Goal: Feedback & Contribution: Contribute content

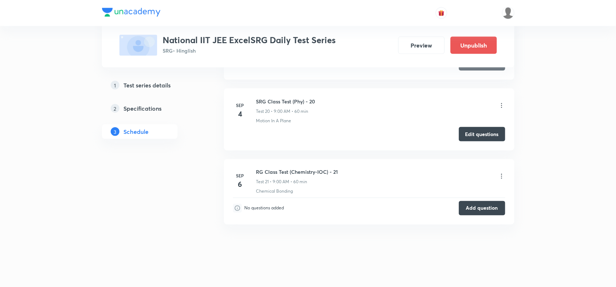
scroll to position [1703, 0]
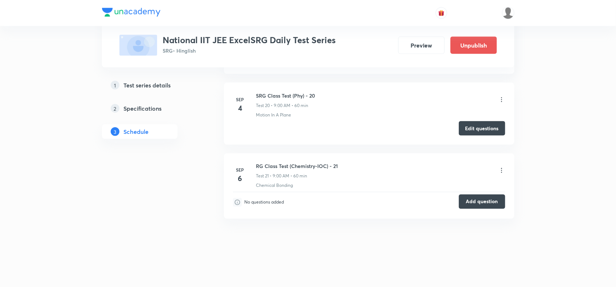
click at [476, 203] on button "Add question" at bounding box center [482, 202] width 46 height 15
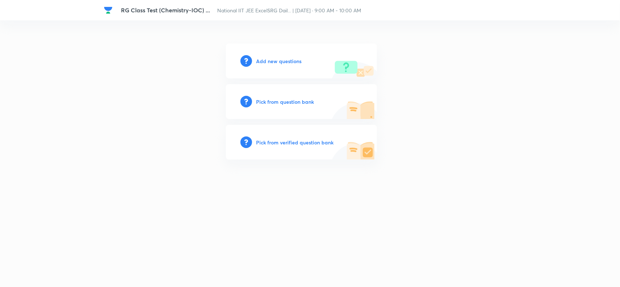
click at [269, 57] on h6 "Add new questions" at bounding box center [278, 61] width 45 height 8
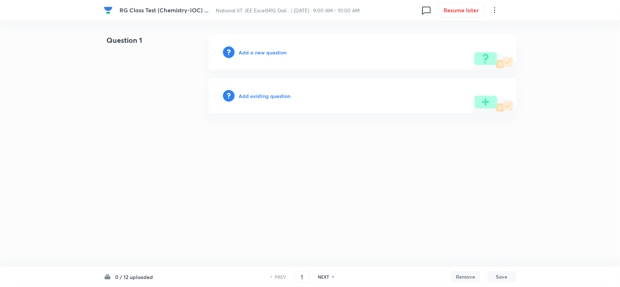
click at [250, 52] on h6 "Add a new question" at bounding box center [263, 53] width 48 height 8
click at [275, 52] on h6 "Choose a question type" at bounding box center [267, 53] width 56 height 8
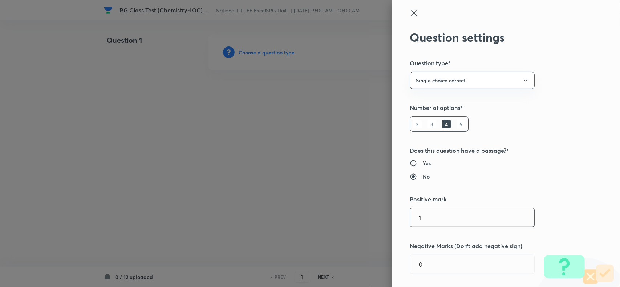
click at [450, 216] on input "1" at bounding box center [472, 217] width 124 height 19
type input "3"
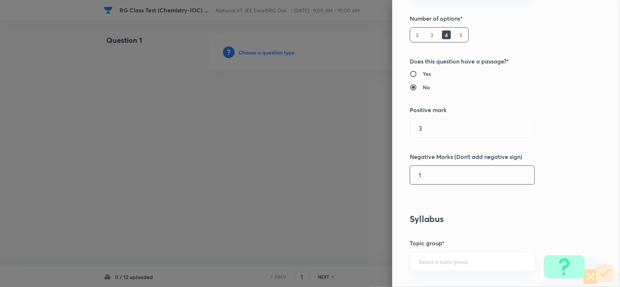
scroll to position [272, 0]
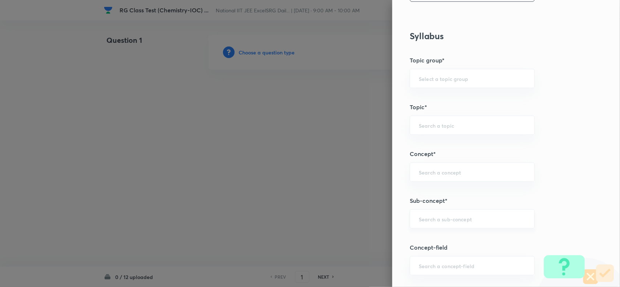
type input "1"
click at [441, 221] on input "text" at bounding box center [472, 219] width 107 height 7
paste input "Double Salts And Coordination Compounds"
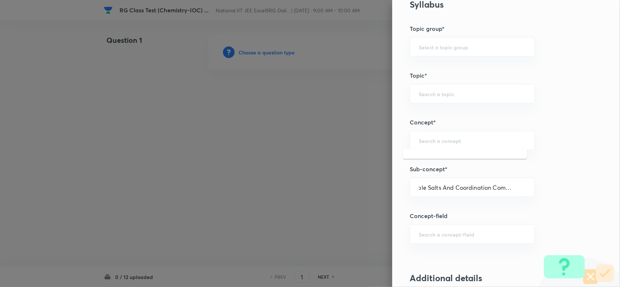
scroll to position [363, 0]
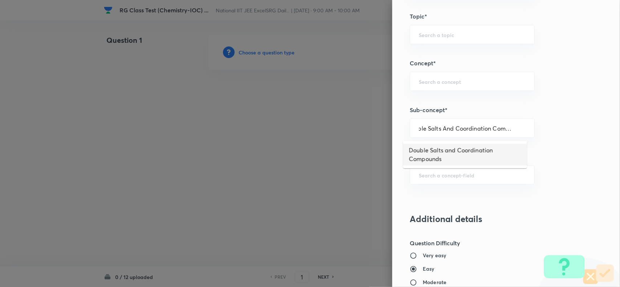
click at [473, 150] on li "Double Salts and Coordination Compounds" at bounding box center [465, 155] width 124 height 22
type input "Double Salts and Coordination Compounds"
type input "Chemistry"
type input "Inorganic Chemistry"
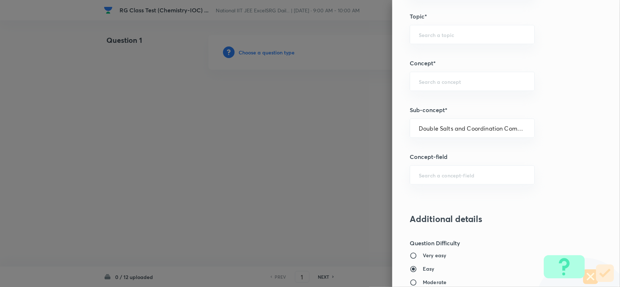
type input "Coordination Compounds"
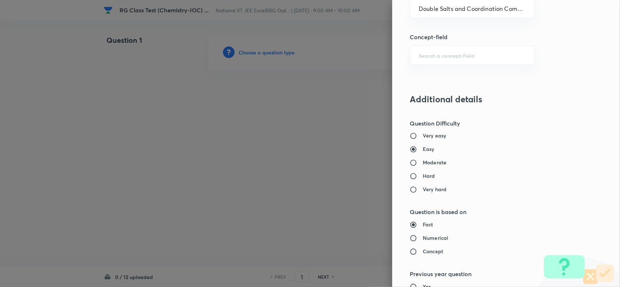
scroll to position [499, 0]
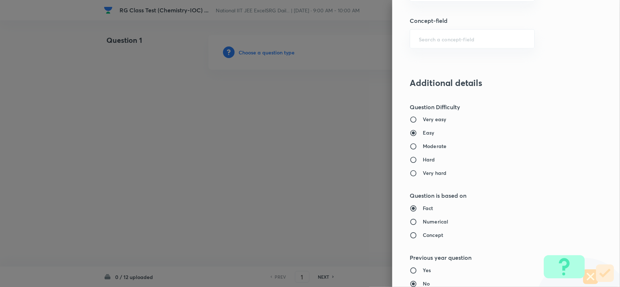
click at [423, 150] on h6 "Moderate" at bounding box center [435, 147] width 24 height 8
click at [417, 150] on input "Moderate" at bounding box center [416, 146] width 13 height 7
radio input "true"
radio input "false"
click at [413, 223] on input "Numerical" at bounding box center [416, 222] width 13 height 7
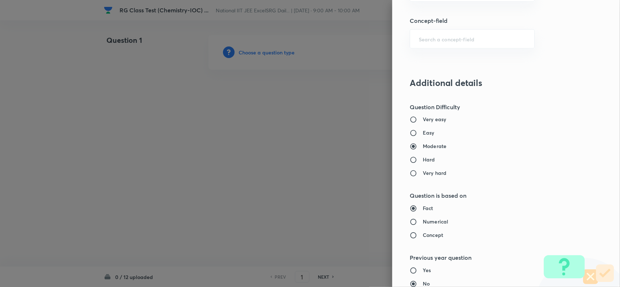
radio input "true"
radio input "false"
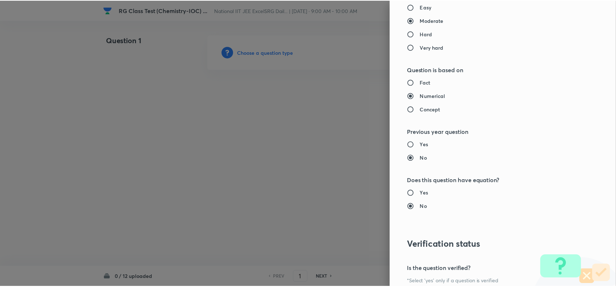
scroll to position [704, 0]
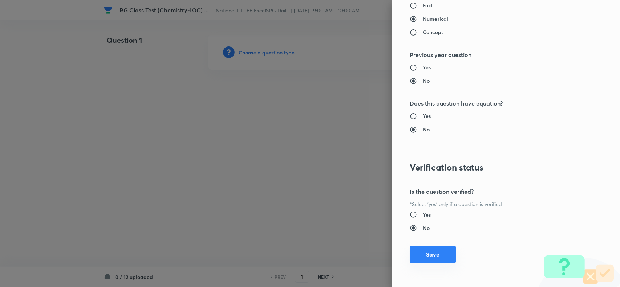
click at [431, 254] on button "Save" at bounding box center [433, 254] width 46 height 17
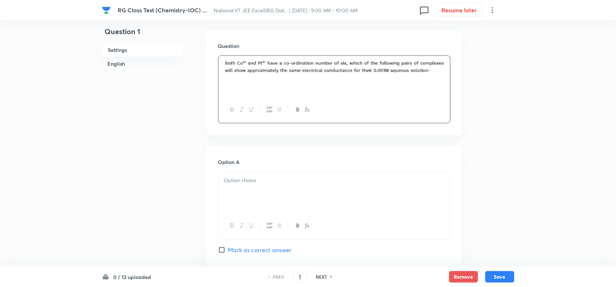
scroll to position [227, 0]
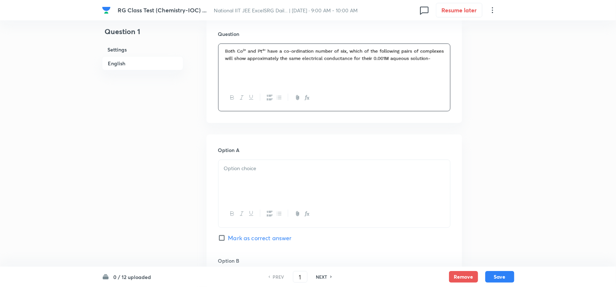
click at [280, 185] on div at bounding box center [335, 180] width 232 height 41
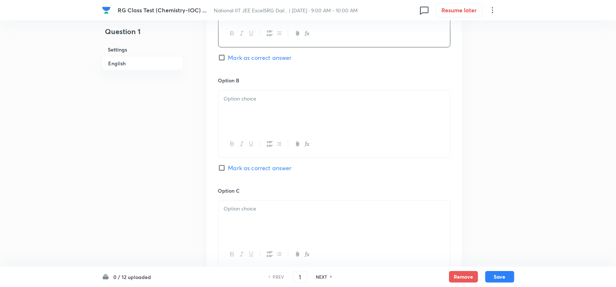
scroll to position [409, 0]
click at [282, 109] on div at bounding box center [335, 109] width 232 height 41
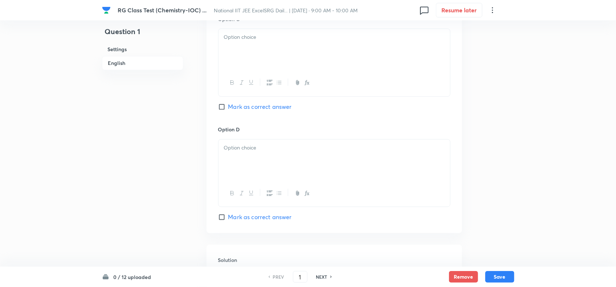
scroll to position [590, 0]
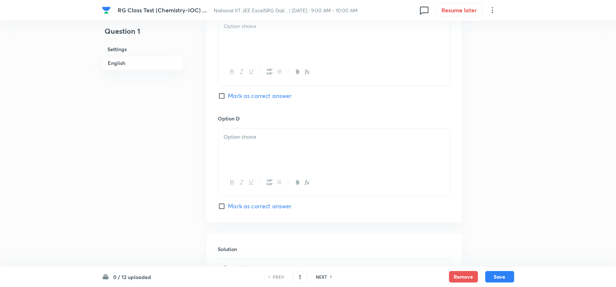
click at [279, 61] on div at bounding box center [335, 72] width 232 height 27
click at [279, 57] on div at bounding box center [335, 38] width 232 height 41
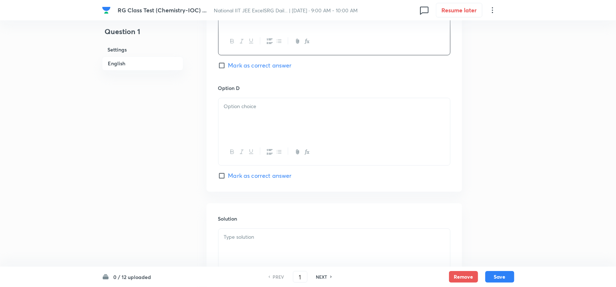
scroll to position [636, 0]
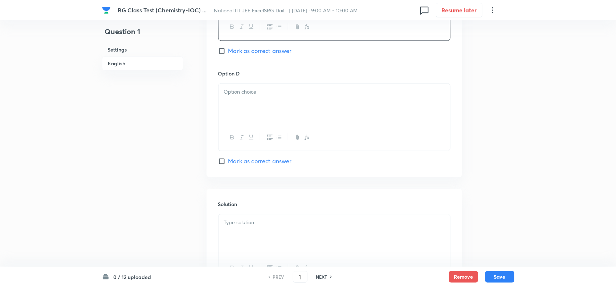
click at [225, 54] on input "Mark as correct answer" at bounding box center [223, 50] width 10 height 7
checkbox input "true"
click at [237, 87] on div at bounding box center [335, 104] width 232 height 41
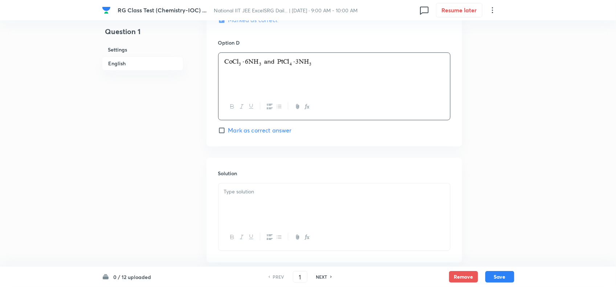
scroll to position [681, 0]
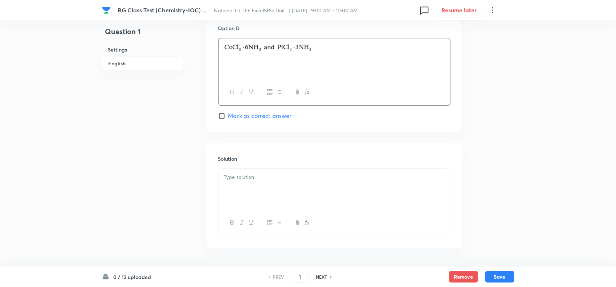
click at [282, 192] on div at bounding box center [335, 189] width 232 height 41
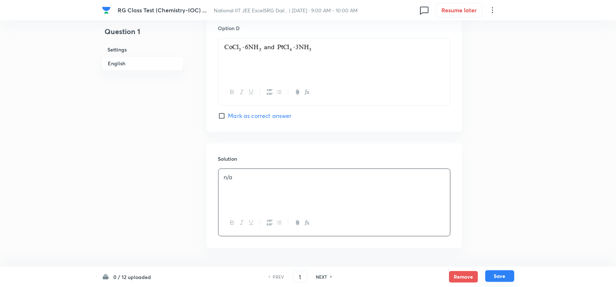
click at [502, 273] on button "Save" at bounding box center [500, 277] width 29 height 12
type input "2"
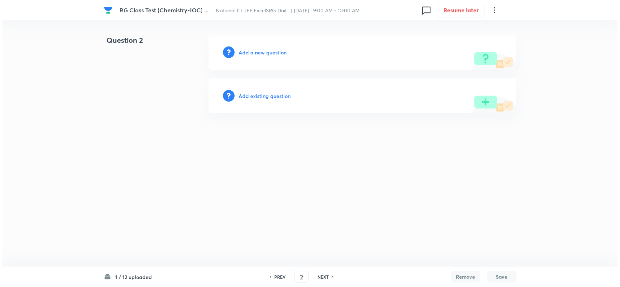
scroll to position [0, 0]
click at [263, 51] on h6 "Add a new question" at bounding box center [263, 53] width 48 height 8
click at [263, 51] on h6 "Choose a question type" at bounding box center [267, 53] width 56 height 8
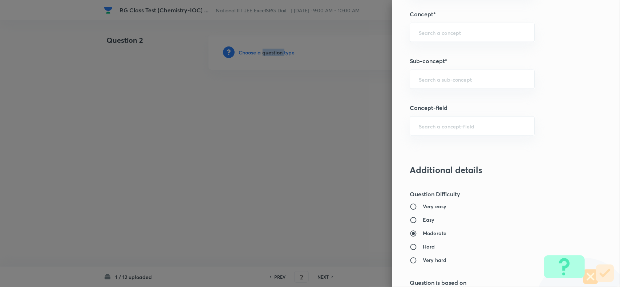
scroll to position [363, 0]
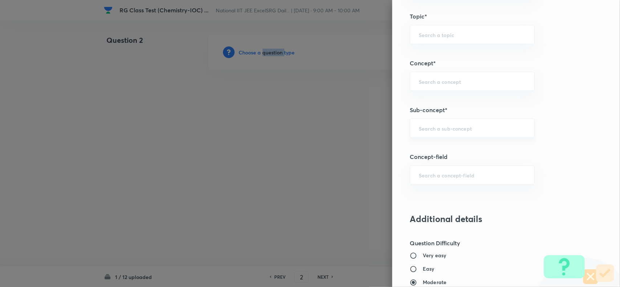
click at [437, 123] on div "​" at bounding box center [472, 128] width 125 height 19
paste input "Classification Of Ligands"
click at [471, 146] on li "Classification of Ligands" at bounding box center [465, 150] width 124 height 13
type input "Classification of Ligands"
type input "Chemistry"
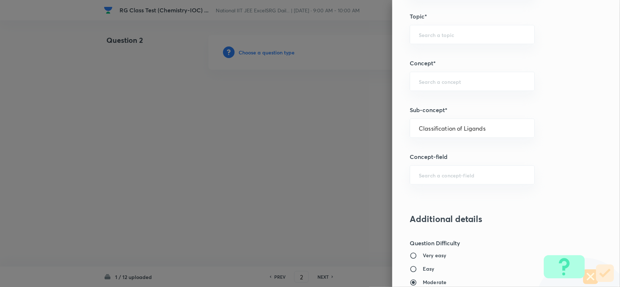
type input "Inorganic Chemistry"
type input "Coordination Compounds"
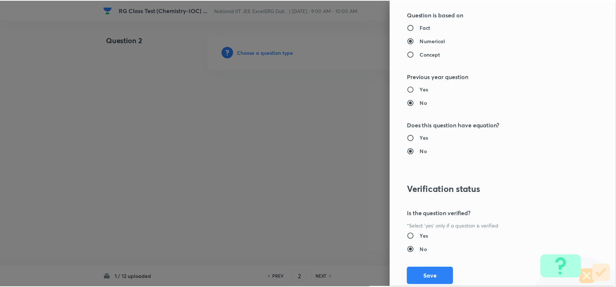
scroll to position [704, 0]
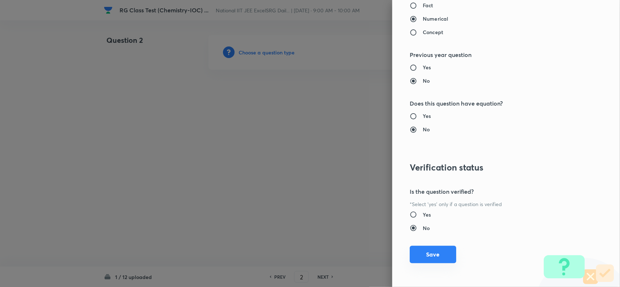
click at [438, 258] on button "Save" at bounding box center [433, 254] width 46 height 17
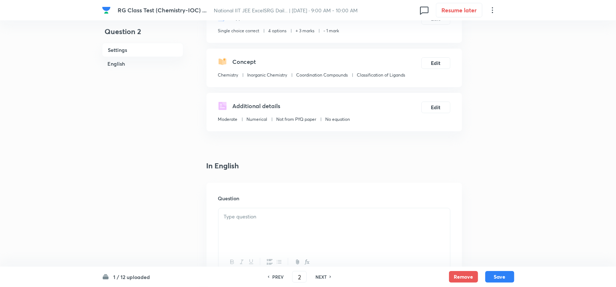
scroll to position [136, 0]
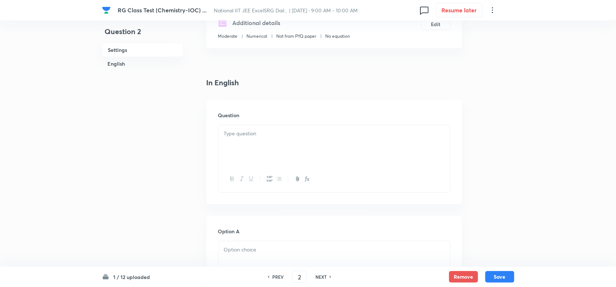
click at [254, 135] on p at bounding box center [334, 134] width 221 height 8
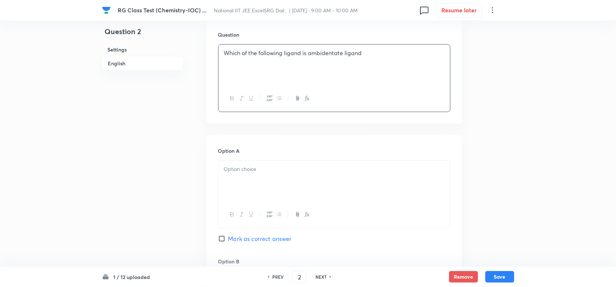
scroll to position [227, 0]
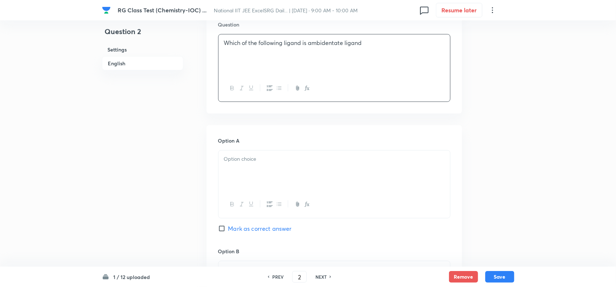
click at [305, 167] on div at bounding box center [335, 171] width 232 height 41
click at [306, 165] on div at bounding box center [335, 171] width 232 height 41
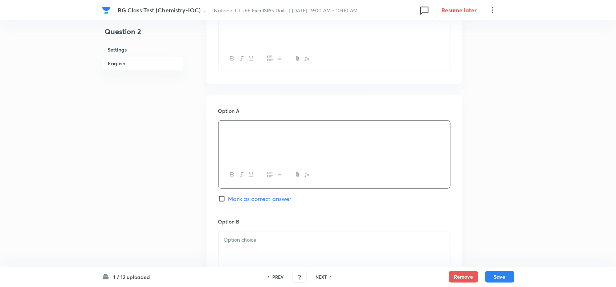
scroll to position [272, 0]
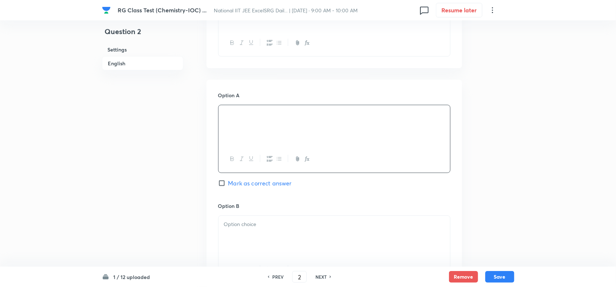
click at [263, 239] on div at bounding box center [335, 236] width 232 height 41
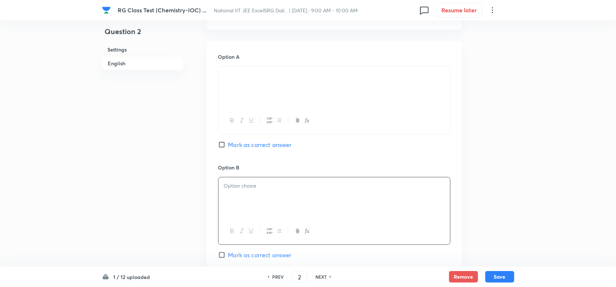
scroll to position [363, 0]
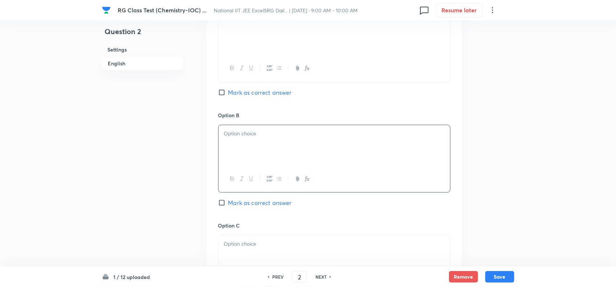
click at [277, 151] on div at bounding box center [335, 145] width 232 height 41
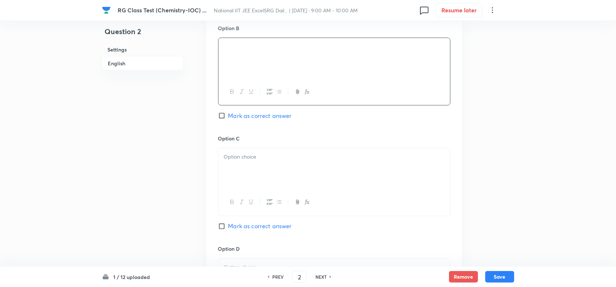
scroll to position [454, 0]
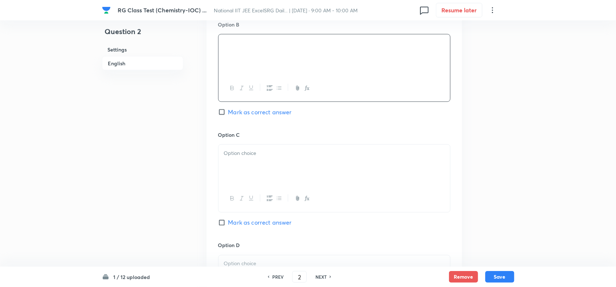
click at [284, 139] on h6 "Option C" at bounding box center [334, 135] width 232 height 8
click at [283, 162] on div at bounding box center [335, 165] width 232 height 41
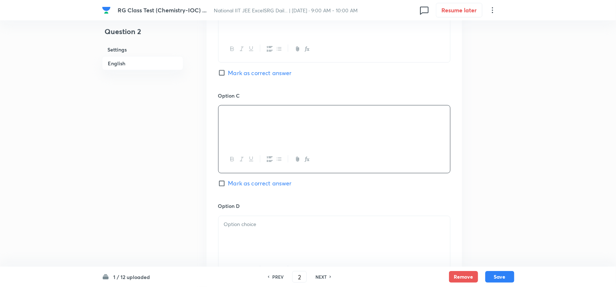
scroll to position [545, 0]
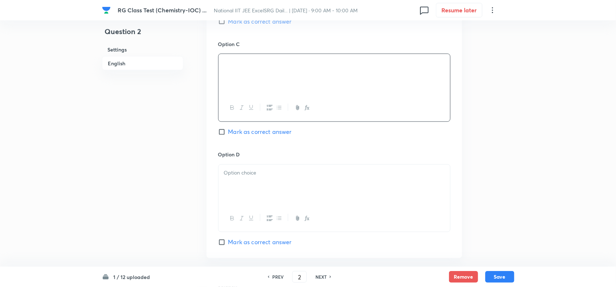
click at [251, 182] on div at bounding box center [335, 185] width 232 height 41
click at [240, 242] on span "Mark as correct answer" at bounding box center [260, 242] width 64 height 9
click at [228, 242] on input "Mark as correct answer" at bounding box center [223, 242] width 10 height 7
checkbox input "true"
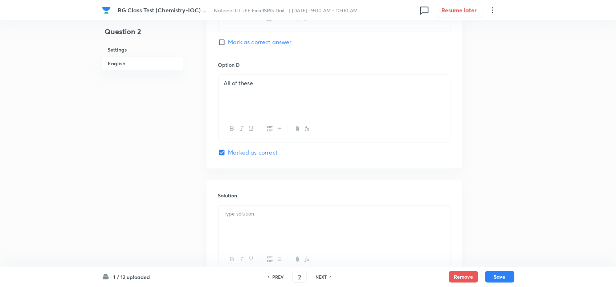
scroll to position [636, 0]
click at [260, 226] on div at bounding box center [335, 225] width 232 height 41
click at [501, 273] on button "Save" at bounding box center [500, 277] width 29 height 12
type input "3"
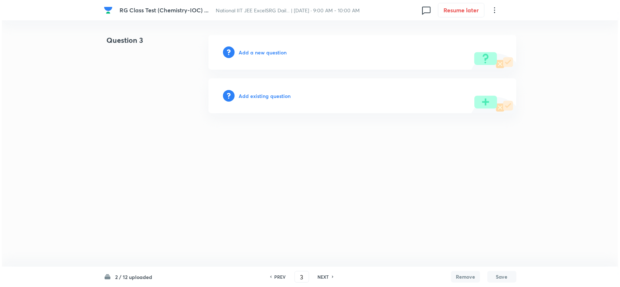
scroll to position [0, 0]
click at [255, 53] on h6 "Add a new question" at bounding box center [263, 53] width 48 height 8
click at [255, 53] on h6 "Choose a question type" at bounding box center [267, 53] width 56 height 8
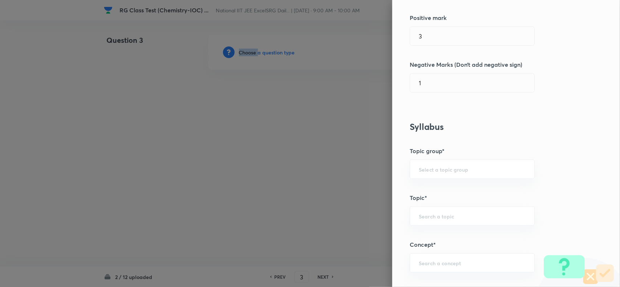
scroll to position [363, 0]
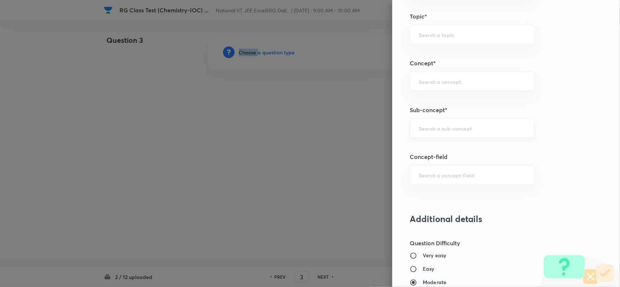
click at [429, 122] on div "​" at bounding box center [472, 128] width 125 height 19
paste input "Bonding In Transition Metal Complexes - Molecular Orbital Theory"
click at [455, 147] on li "Bonding In Transition Metal Complexes - Molecular Orbital Theory" at bounding box center [465, 155] width 124 height 22
type input "Bonding In Transition Metal Complexes - Molecular Orbital Theory"
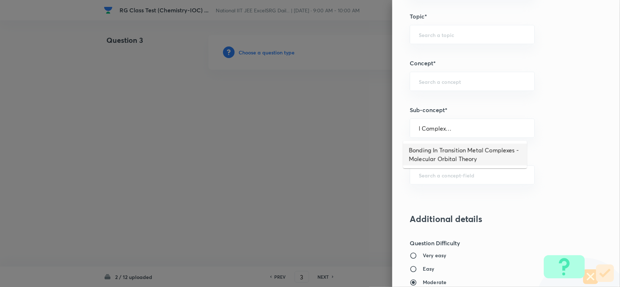
scroll to position [0, 0]
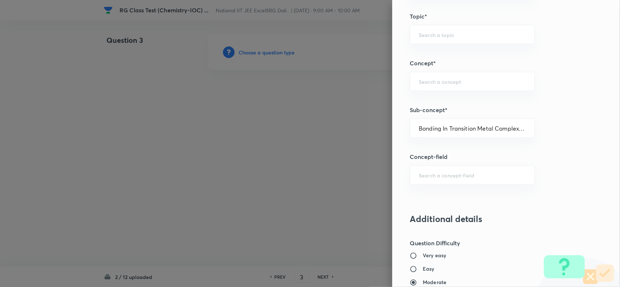
type input "Chemistry"
type input "Inorganic Chemistry"
type input "Coordination Compounds"
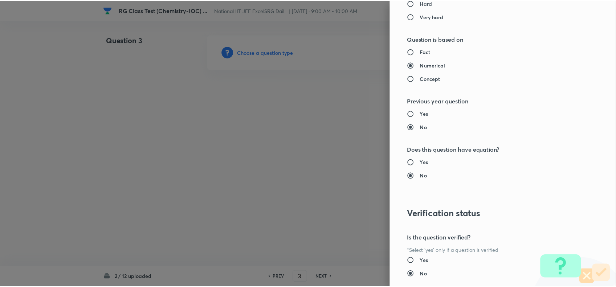
scroll to position [704, 0]
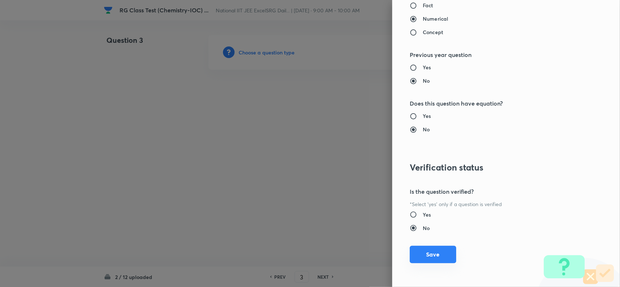
click at [434, 260] on button "Save" at bounding box center [433, 254] width 46 height 17
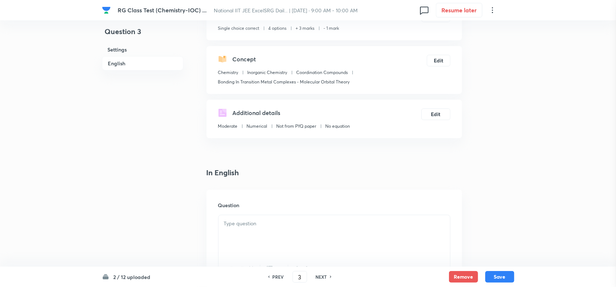
scroll to position [136, 0]
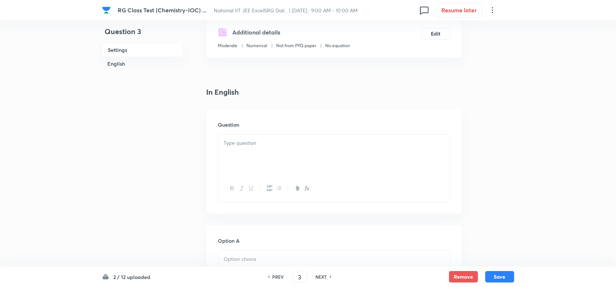
click at [263, 165] on div at bounding box center [335, 155] width 232 height 41
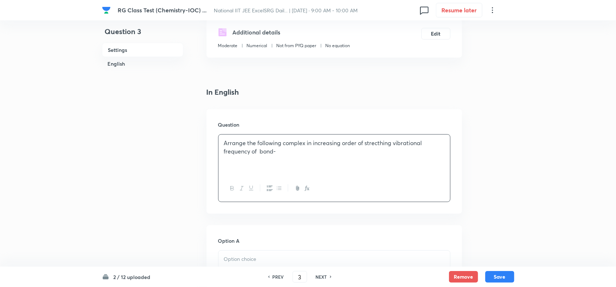
click at [258, 153] on p "Arrange the following complex in increasing order of strecthing vibrational fre…" at bounding box center [334, 147] width 221 height 16
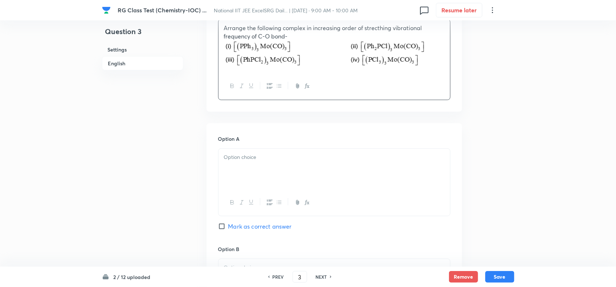
scroll to position [272, 0]
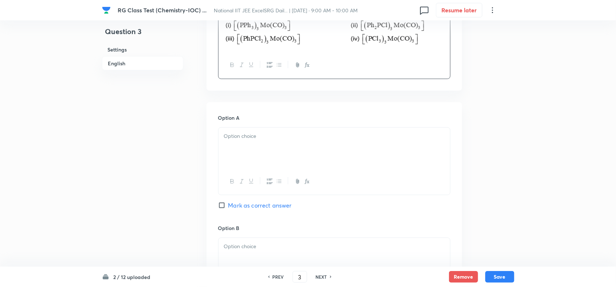
click at [263, 144] on div at bounding box center [335, 148] width 232 height 41
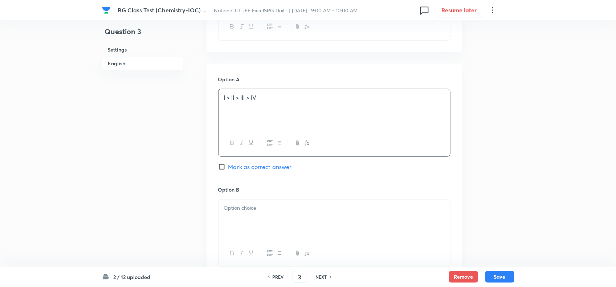
scroll to position [363, 0]
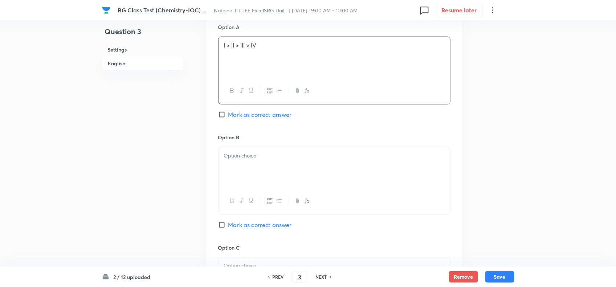
click at [298, 156] on p at bounding box center [334, 156] width 221 height 8
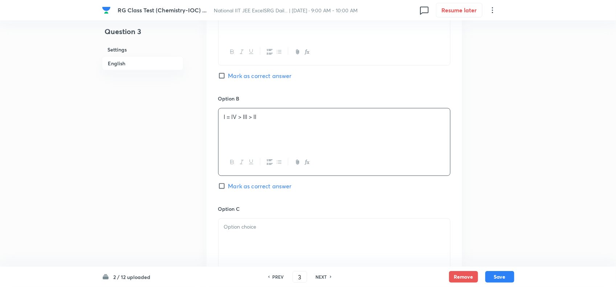
scroll to position [454, 0]
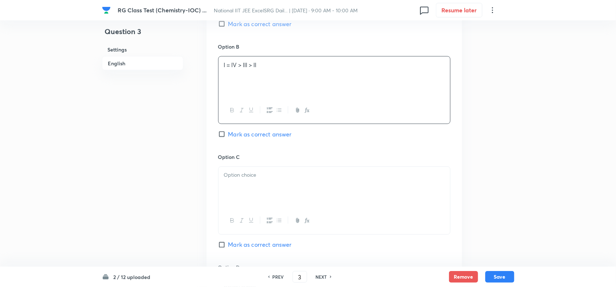
click at [282, 175] on p at bounding box center [334, 175] width 221 height 8
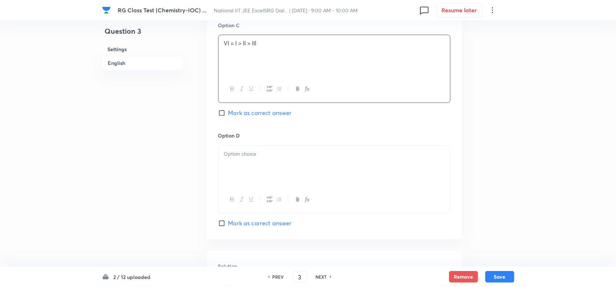
scroll to position [590, 0]
click at [309, 175] on div at bounding box center [335, 162] width 232 height 41
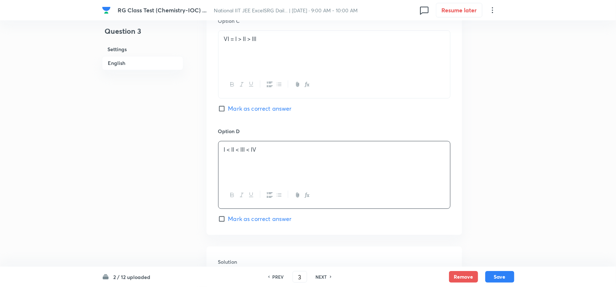
click at [239, 221] on span "Mark as correct answer" at bounding box center [260, 219] width 64 height 9
click at [228, 221] on input "Mark as correct answer" at bounding box center [223, 219] width 10 height 7
checkbox input "true"
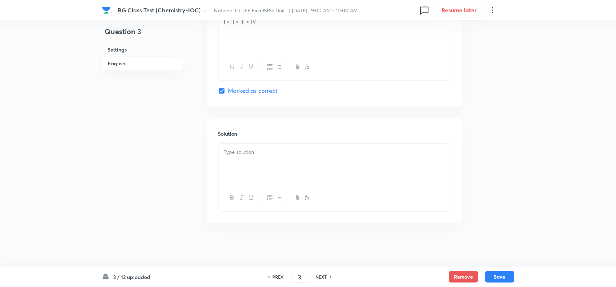
scroll to position [722, 0]
click at [276, 160] on div at bounding box center [335, 164] width 232 height 41
click at [494, 276] on button "Save" at bounding box center [500, 277] width 29 height 12
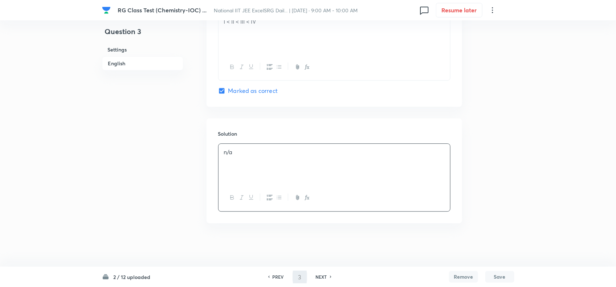
type input "4"
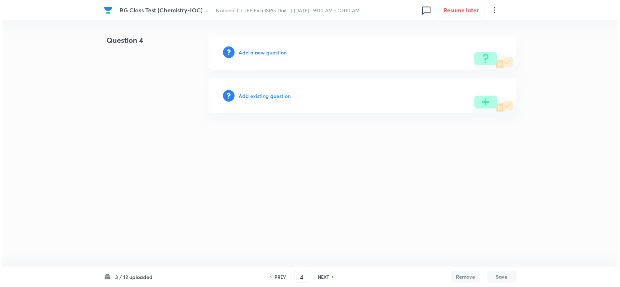
scroll to position [0, 0]
click at [251, 50] on h6 "Add a new question" at bounding box center [263, 53] width 48 height 8
click at [251, 50] on h6 "Choose a question type" at bounding box center [267, 53] width 56 height 8
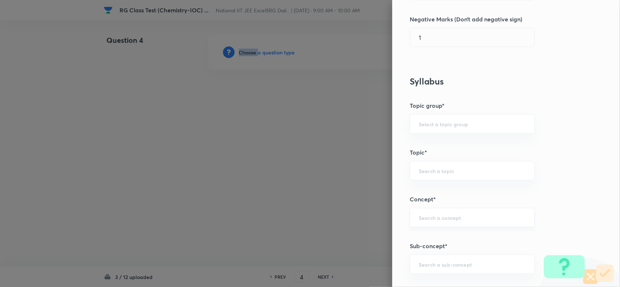
scroll to position [409, 0]
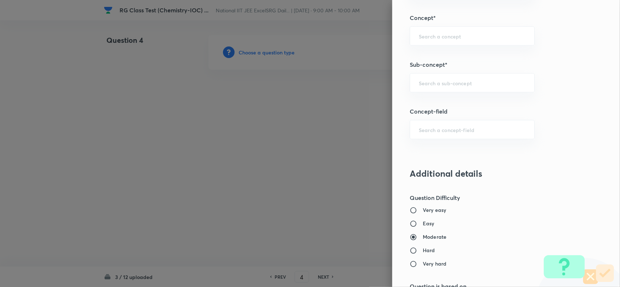
click at [435, 66] on h5 "Sub-concept*" at bounding box center [494, 64] width 169 height 9
click at [442, 88] on div "​" at bounding box center [472, 82] width 125 height 19
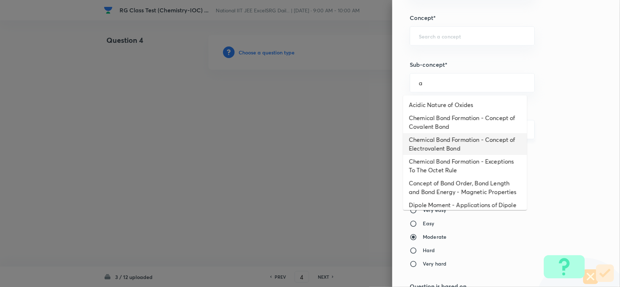
click at [435, 136] on li "Chemical Bond Formation - Concept of Electrovalent Bond" at bounding box center [465, 144] width 124 height 22
type input "Chemical Bond Formation - Concept of Electrovalent Bond"
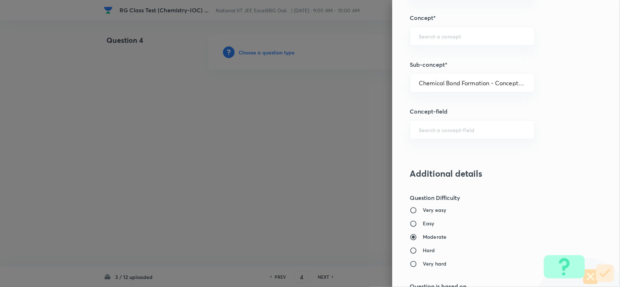
type input "Chemistry"
type input "Inorganic Chemistry"
type input "Chemical Bonding"
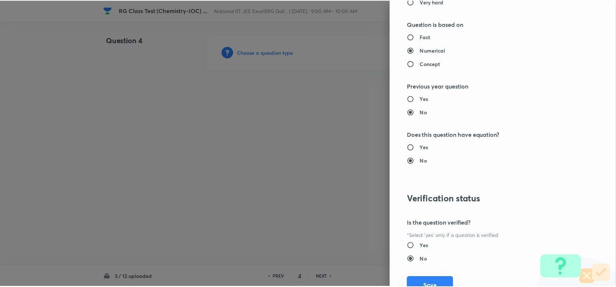
scroll to position [704, 0]
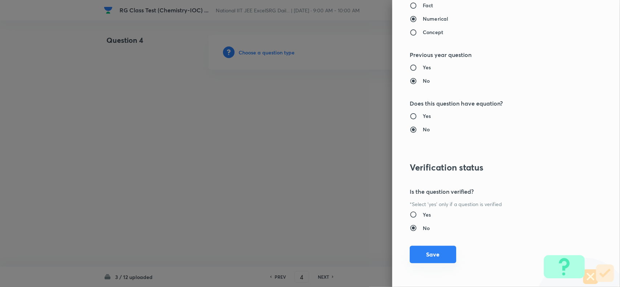
click at [436, 258] on button "Save" at bounding box center [433, 254] width 46 height 17
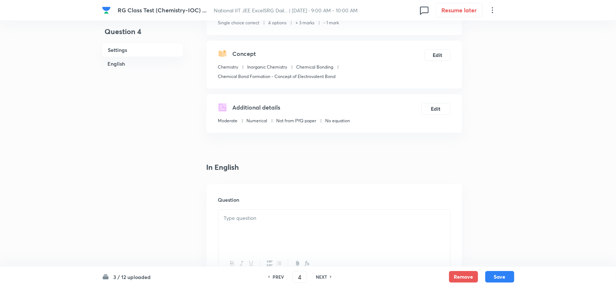
scroll to position [136, 0]
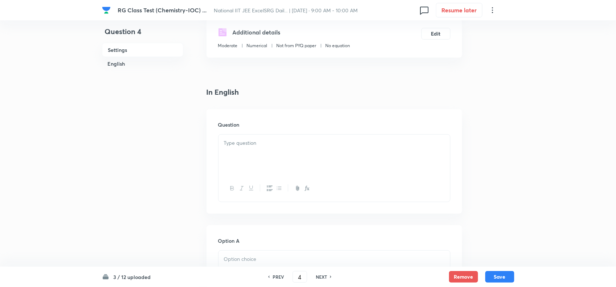
click at [257, 160] on div at bounding box center [335, 155] width 232 height 41
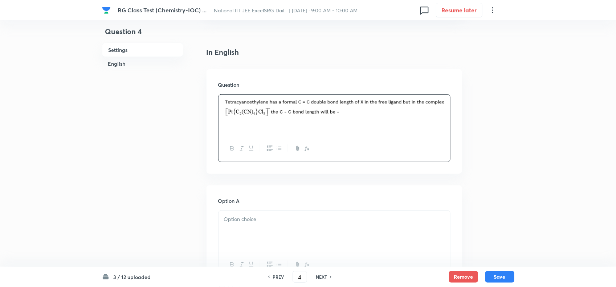
scroll to position [227, 0]
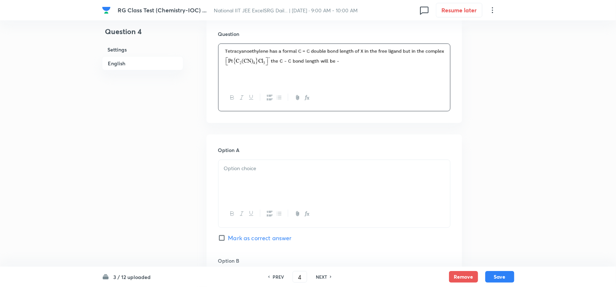
click at [311, 185] on div at bounding box center [335, 180] width 232 height 41
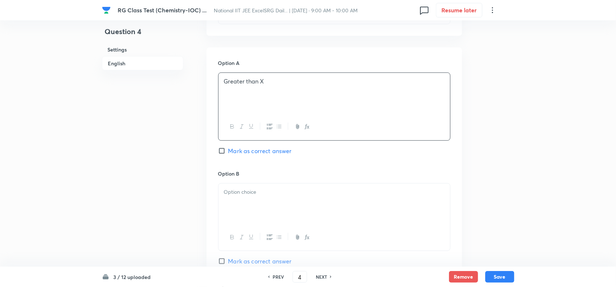
scroll to position [318, 0]
click at [270, 195] on div at bounding box center [335, 200] width 232 height 41
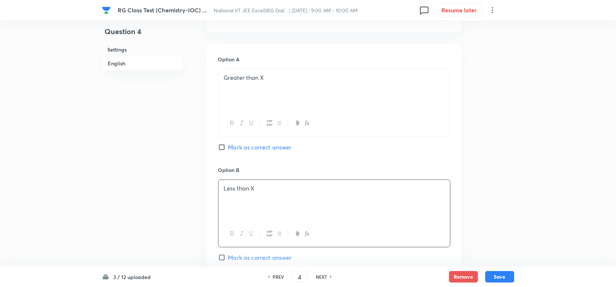
click at [229, 149] on span "Mark as correct answer" at bounding box center [260, 147] width 64 height 9
click at [228, 149] on input "Mark as correct answer" at bounding box center [223, 147] width 10 height 7
checkbox input "true"
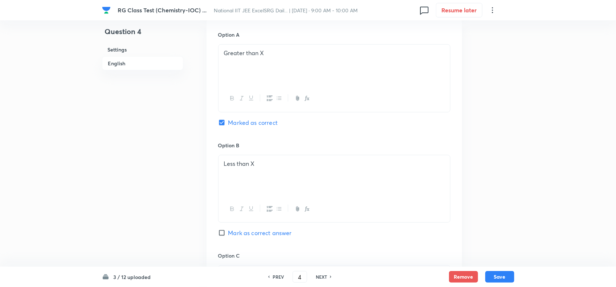
scroll to position [363, 0]
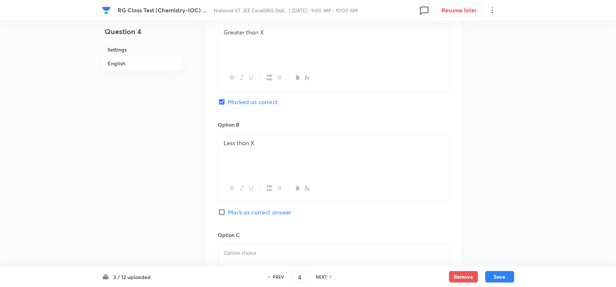
click at [271, 258] on p at bounding box center [334, 254] width 221 height 8
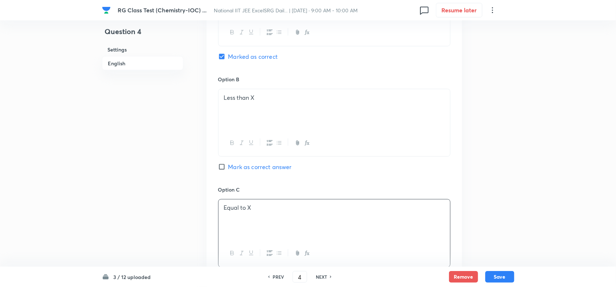
scroll to position [499, 0]
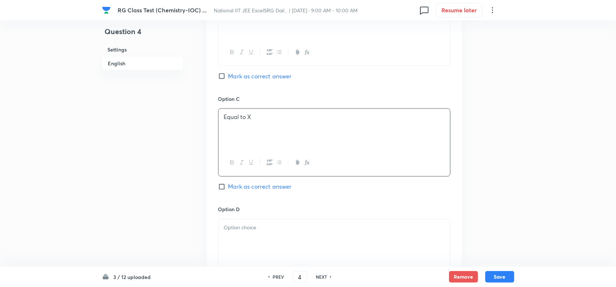
click at [281, 226] on div at bounding box center [335, 240] width 232 height 41
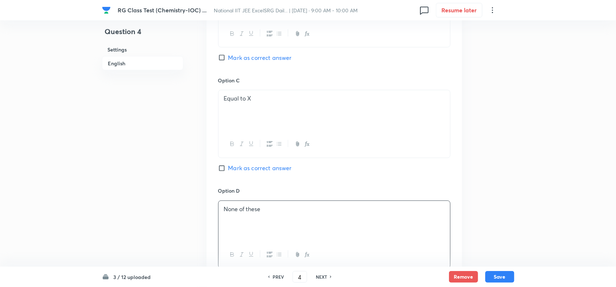
scroll to position [636, 0]
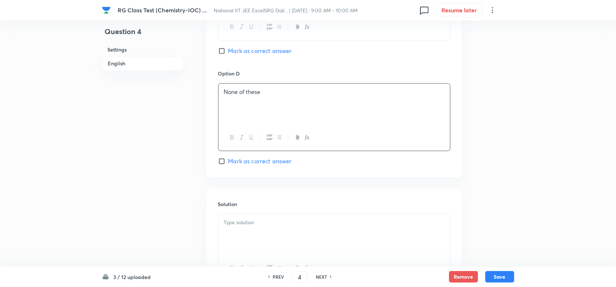
click at [290, 207] on h6 "Solution" at bounding box center [334, 205] width 232 height 8
click at [287, 237] on div at bounding box center [335, 234] width 232 height 41
click at [498, 278] on button "Save" at bounding box center [500, 277] width 29 height 12
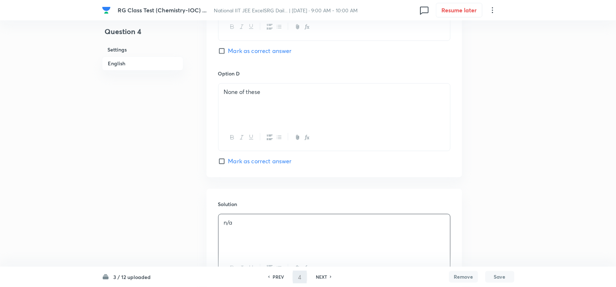
type input "5"
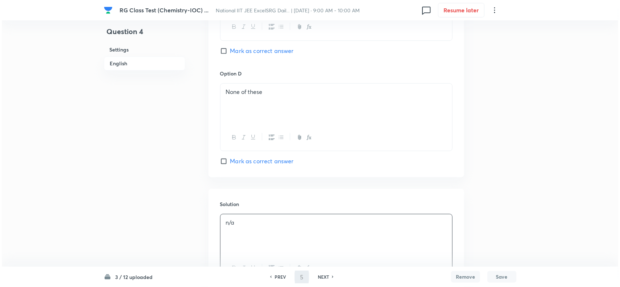
scroll to position [0, 0]
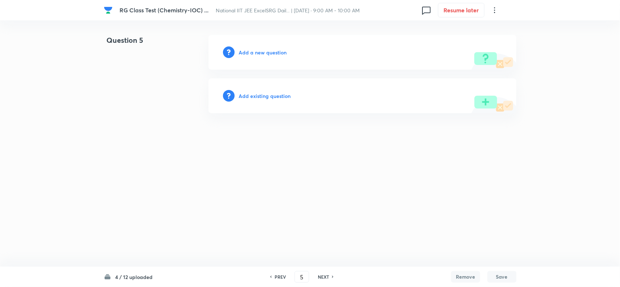
click at [265, 51] on h6 "Add a new question" at bounding box center [263, 53] width 48 height 8
click at [265, 51] on h6 "Choose a question type" at bounding box center [267, 53] width 56 height 8
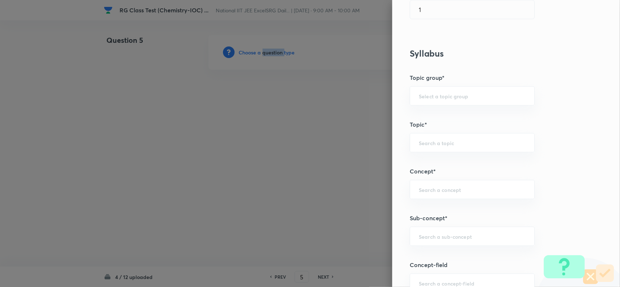
scroll to position [363, 0]
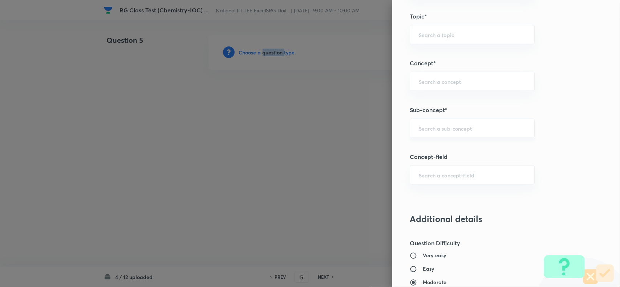
click at [423, 135] on div "​" at bounding box center [472, 128] width 125 height 19
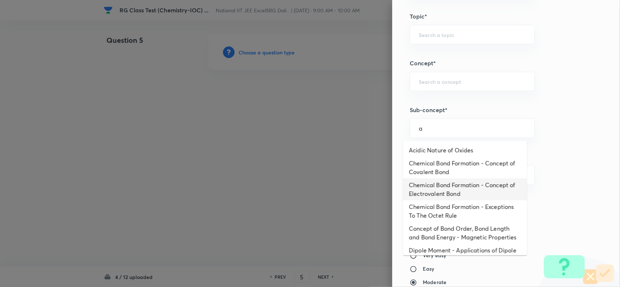
click at [437, 192] on li "Chemical Bond Formation - Concept of Electrovalent Bond" at bounding box center [465, 190] width 124 height 22
type input "Chemical Bond Formation - Concept of Electrovalent Bond"
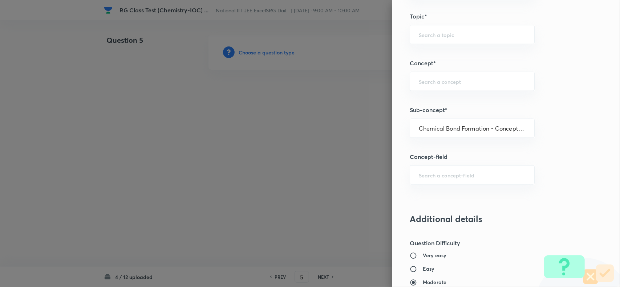
type input "Chemistry"
type input "Inorganic Chemistry"
type input "Chemical Bonding"
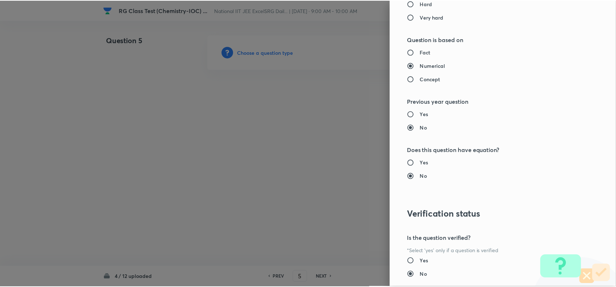
scroll to position [704, 0]
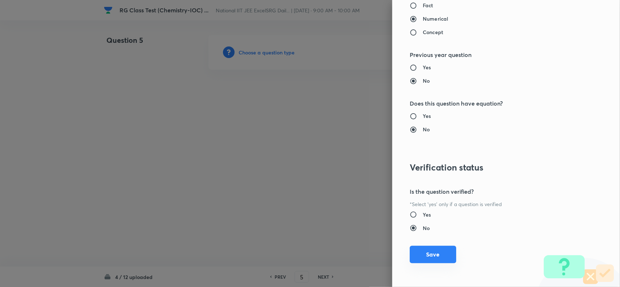
click at [426, 251] on button "Save" at bounding box center [433, 254] width 46 height 17
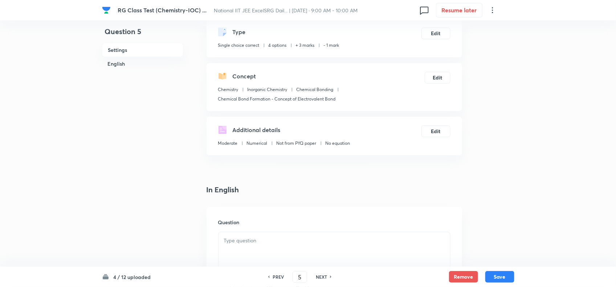
scroll to position [91, 0]
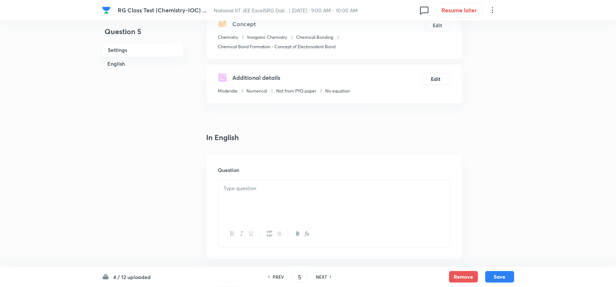
click at [289, 197] on div at bounding box center [335, 200] width 232 height 41
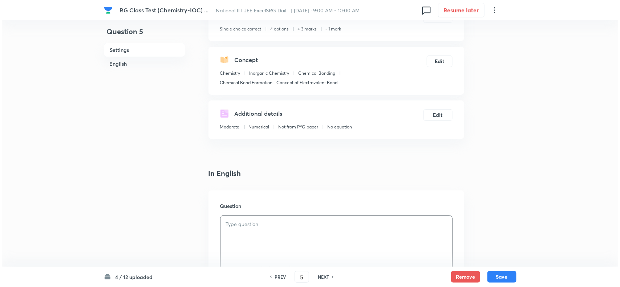
scroll to position [0, 0]
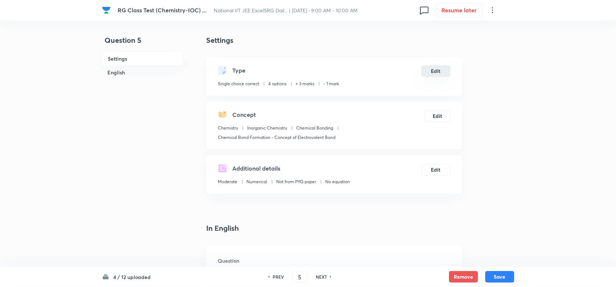
click at [431, 71] on button "Edit" at bounding box center [436, 71] width 29 height 12
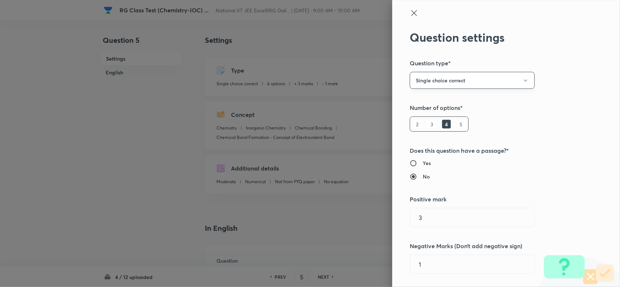
click at [439, 84] on button "Single choice correct" at bounding box center [472, 80] width 125 height 17
click at [425, 114] on span "Multiple choice correct" at bounding box center [466, 116] width 116 height 8
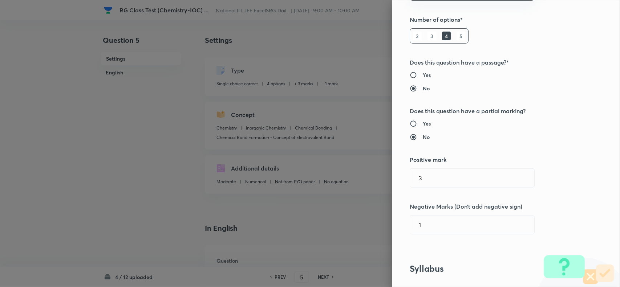
scroll to position [91, 0]
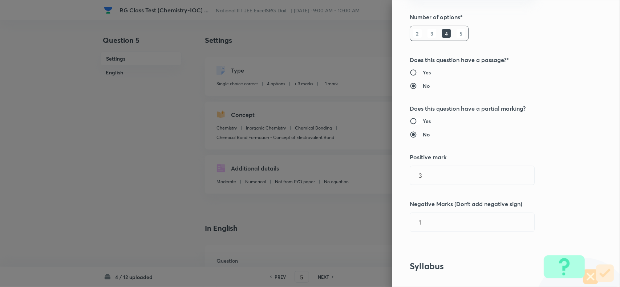
click at [413, 122] on input "Yes" at bounding box center [416, 121] width 13 height 7
radio input "true"
radio input "false"
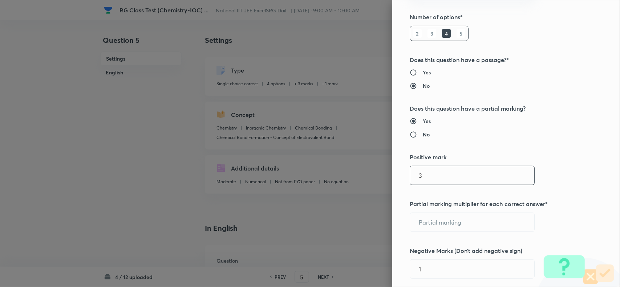
click at [418, 181] on input "3" at bounding box center [472, 175] width 124 height 19
type input "4"
type input "1"
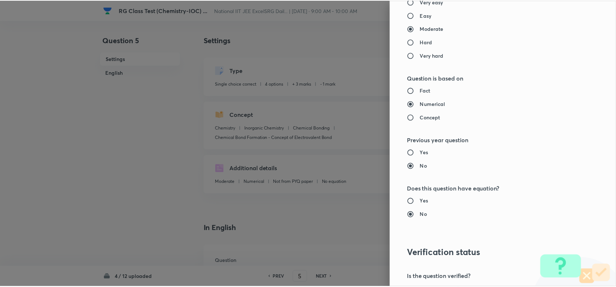
scroll to position [799, 0]
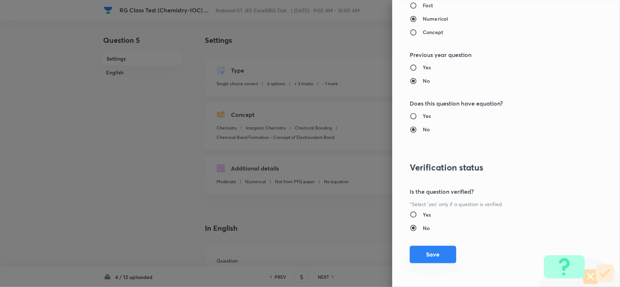
type input "2"
drag, startPoint x: 432, startPoint y: 256, endPoint x: 317, endPoint y: 217, distance: 121.3
click at [432, 256] on button "Save" at bounding box center [433, 254] width 46 height 17
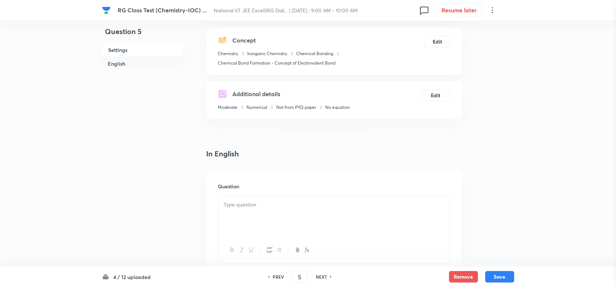
scroll to position [136, 0]
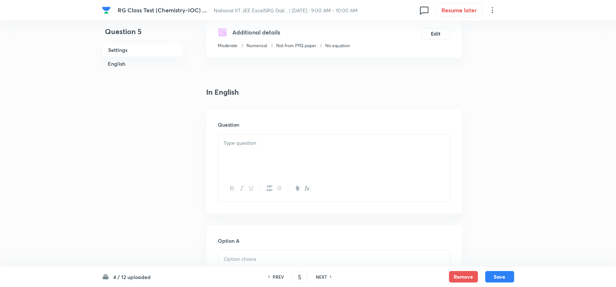
click at [273, 162] on div at bounding box center [335, 155] width 232 height 41
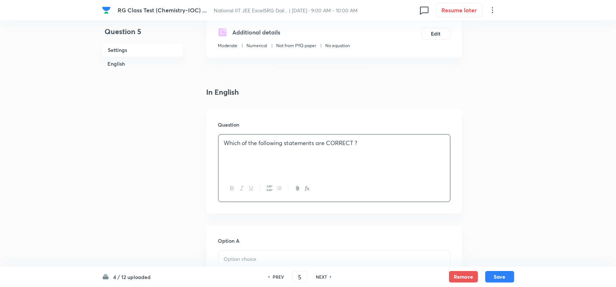
scroll to position [227, 0]
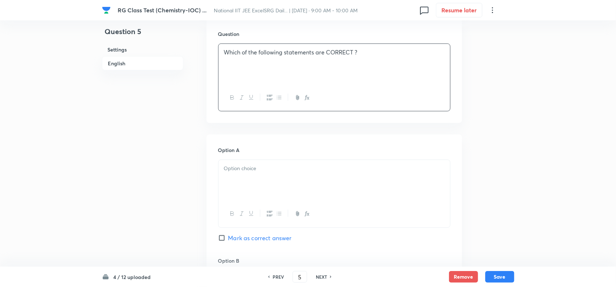
click at [309, 199] on div at bounding box center [335, 180] width 232 height 41
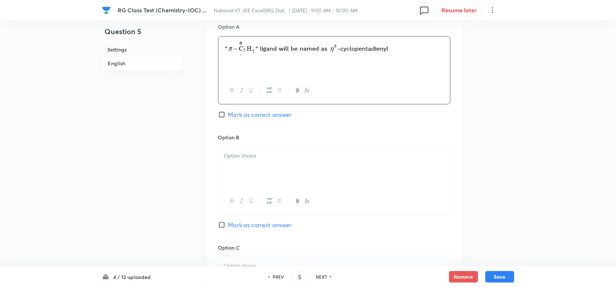
scroll to position [363, 0]
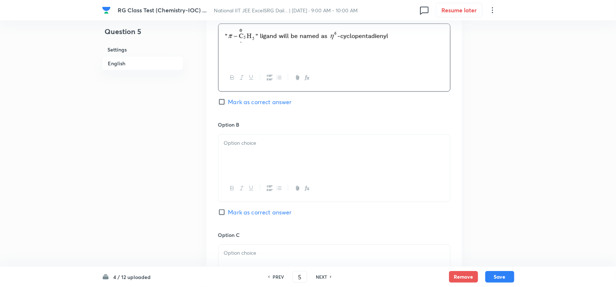
click at [306, 168] on div at bounding box center [335, 155] width 232 height 41
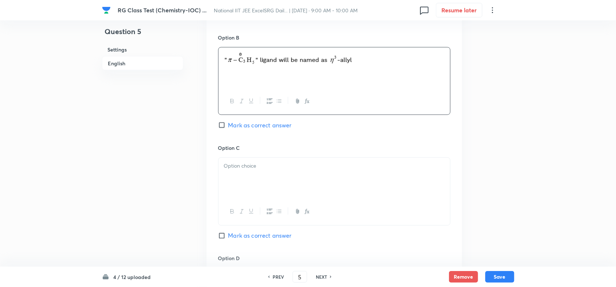
scroll to position [454, 0]
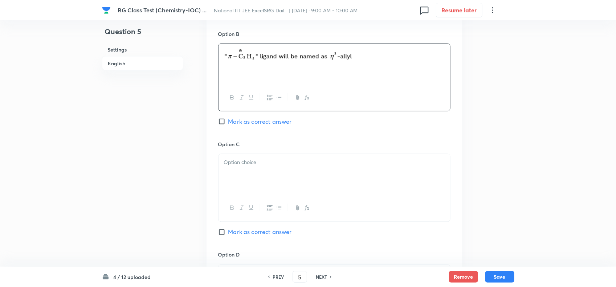
click at [249, 193] on div at bounding box center [335, 174] width 232 height 41
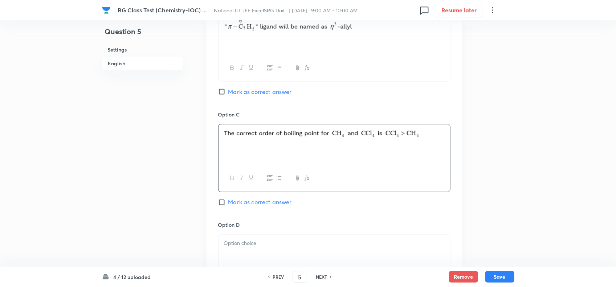
scroll to position [499, 0]
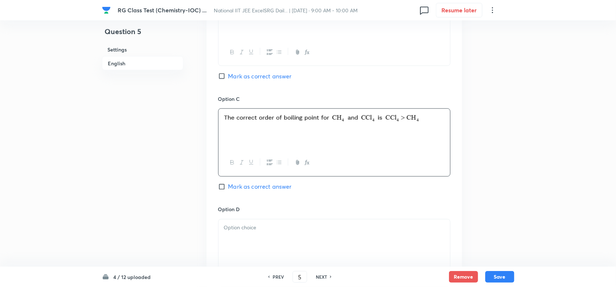
click at [244, 249] on div at bounding box center [335, 240] width 232 height 41
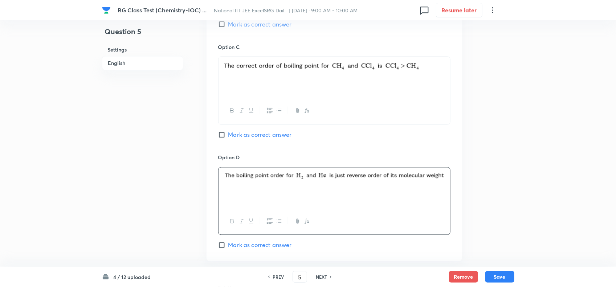
scroll to position [636, 0]
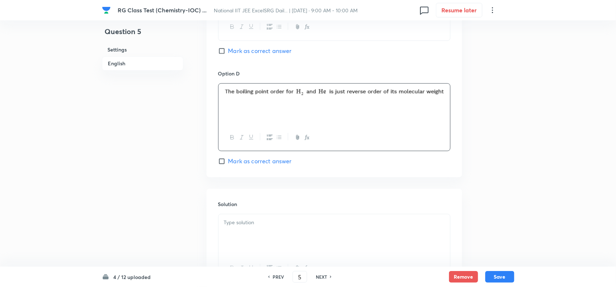
click at [263, 227] on p at bounding box center [334, 223] width 221 height 8
click at [228, 162] on input "Mark as correct answer" at bounding box center [223, 161] width 10 height 7
checkbox input "true"
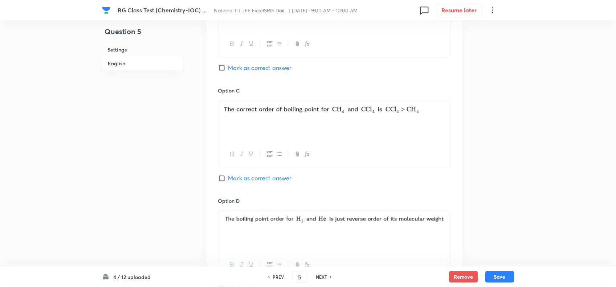
scroll to position [499, 0]
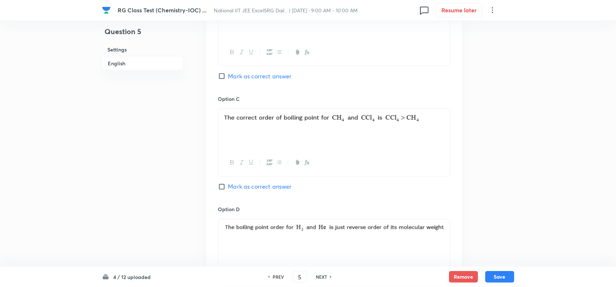
click at [220, 186] on input "Mark as correct answer" at bounding box center [223, 186] width 10 height 7
checkbox input "true"
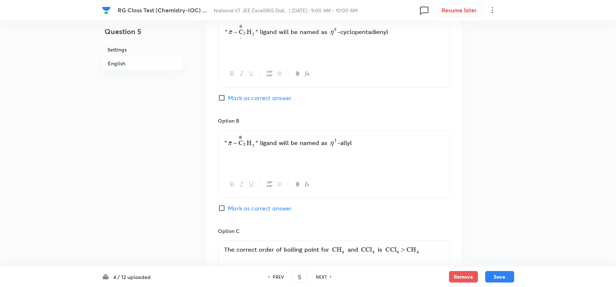
scroll to position [363, 0]
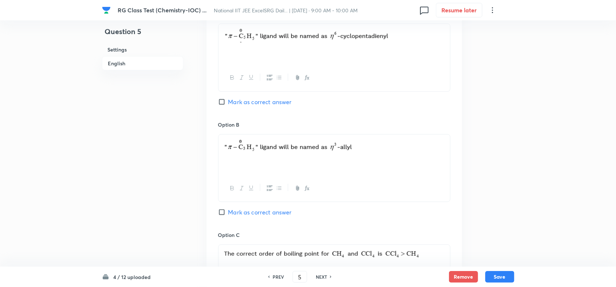
click at [229, 213] on span "Mark as correct answer" at bounding box center [260, 212] width 64 height 9
click at [228, 213] on input "Mark as correct answer" at bounding box center [223, 212] width 10 height 7
checkbox input "true"
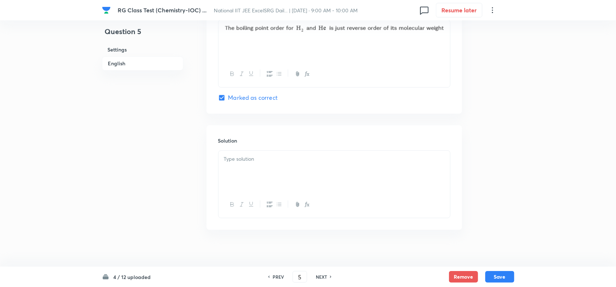
scroll to position [709, 0]
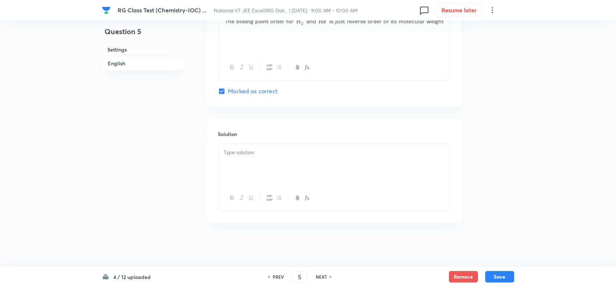
click at [275, 173] on div at bounding box center [335, 164] width 232 height 41
click at [507, 275] on button "Save" at bounding box center [500, 277] width 29 height 12
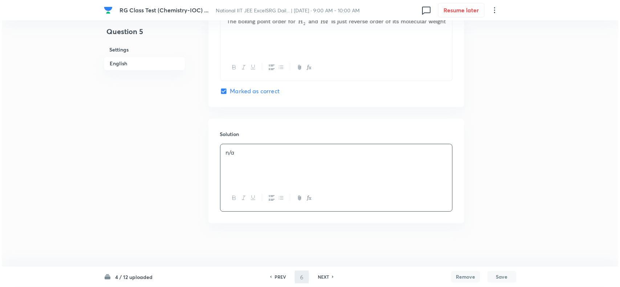
scroll to position [0, 0]
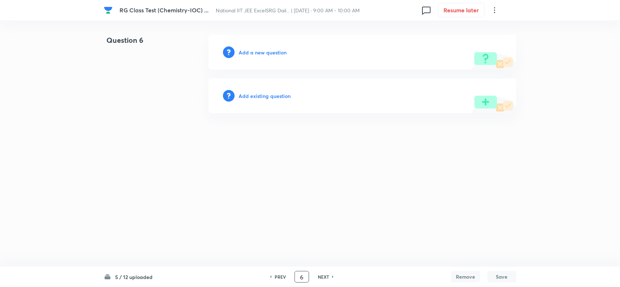
click at [307, 278] on input "6" at bounding box center [302, 277] width 14 height 13
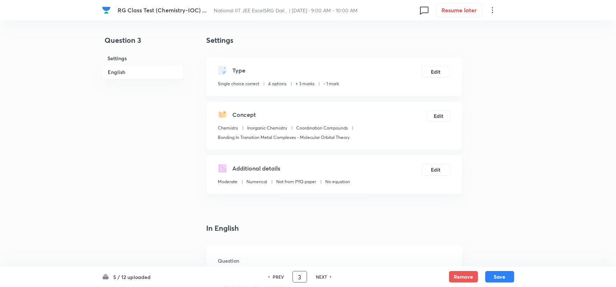
click at [318, 277] on h6 "NEXT" at bounding box center [321, 277] width 11 height 7
type input "4"
checkbox input "false"
checkbox input "true"
click at [438, 73] on button "Edit" at bounding box center [436, 71] width 29 height 12
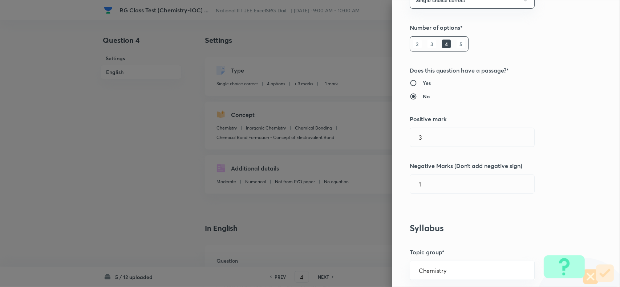
scroll to position [227, 0]
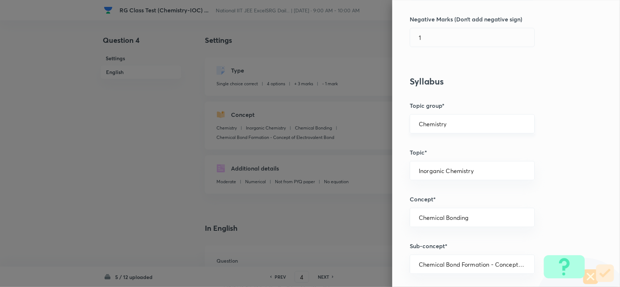
click at [465, 130] on div "Chemistry ​" at bounding box center [472, 123] width 125 height 19
click at [487, 127] on input "Chemistry" at bounding box center [472, 124] width 107 height 7
click at [457, 149] on li "Chemistry" at bounding box center [465, 145] width 124 height 13
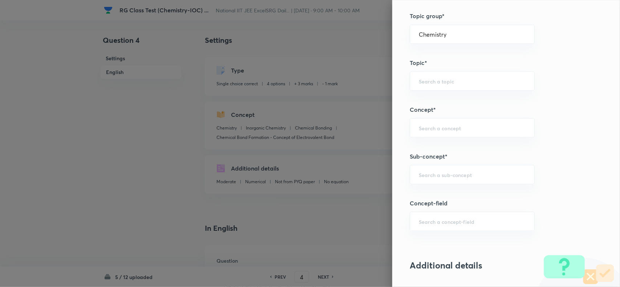
scroll to position [318, 0]
drag, startPoint x: 446, startPoint y: 169, endPoint x: 485, endPoint y: 173, distance: 39.0
click at [446, 170] on div "​" at bounding box center [472, 173] width 125 height 19
paste input "Bonding In Transition Metal Complexes - Molecular Orbital Theory"
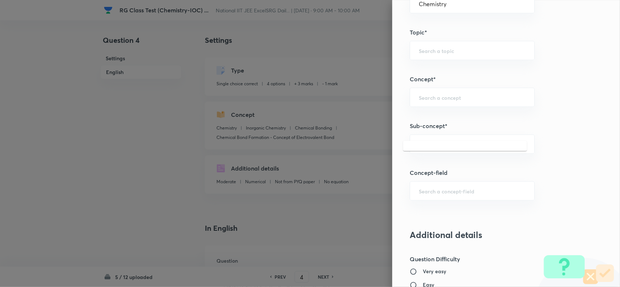
scroll to position [363, 0]
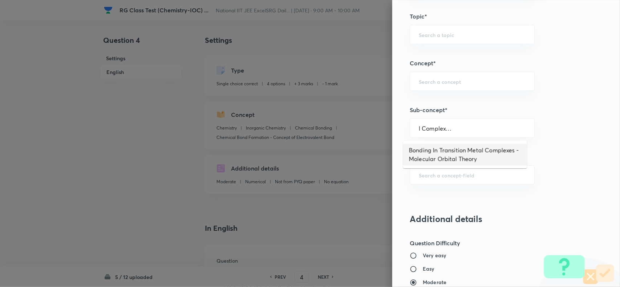
click at [467, 148] on li "Bonding In Transition Metal Complexes - Molecular Orbital Theory" at bounding box center [465, 155] width 124 height 22
type input "Bonding In Transition Metal Complexes - Molecular Orbital Theory"
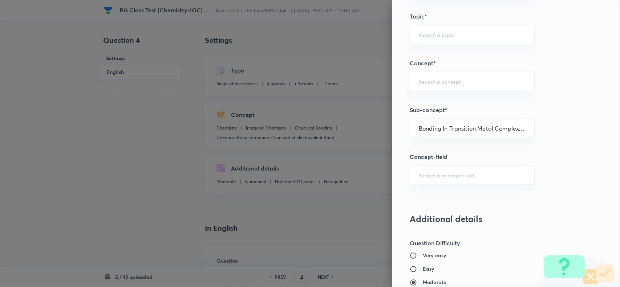
type input "Inorganic Chemistry"
type input "Coordination Compounds"
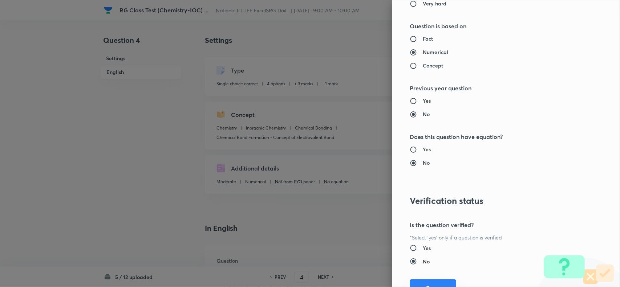
scroll to position [704, 0]
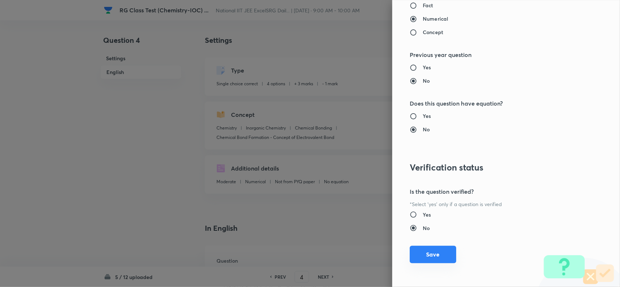
click at [445, 250] on button "Save" at bounding box center [433, 254] width 46 height 17
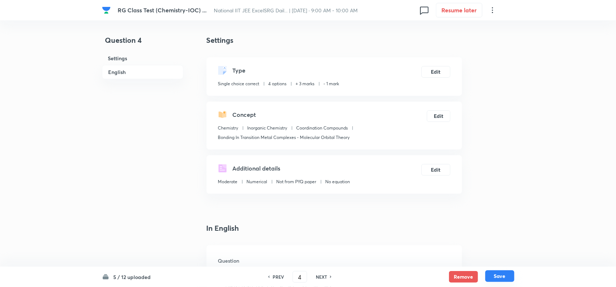
click at [509, 274] on button "Save" at bounding box center [500, 277] width 29 height 12
type input "5"
checkbox input "false"
checkbox input "true"
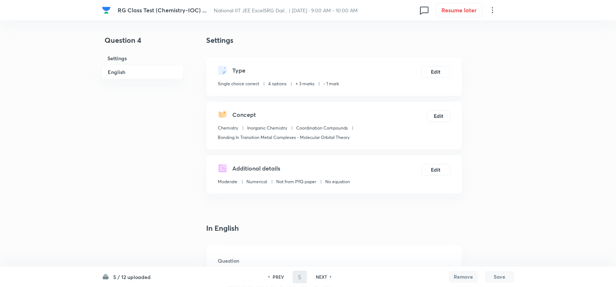
checkbox input "true"
click at [430, 73] on button "Edit" at bounding box center [436, 71] width 29 height 12
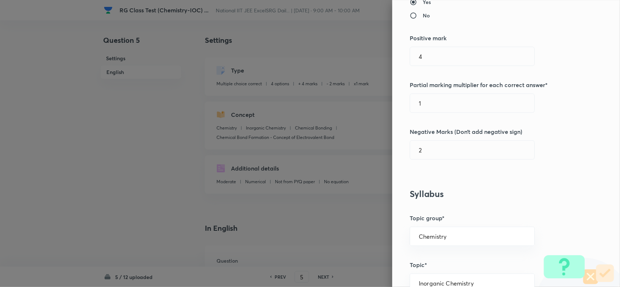
scroll to position [318, 0]
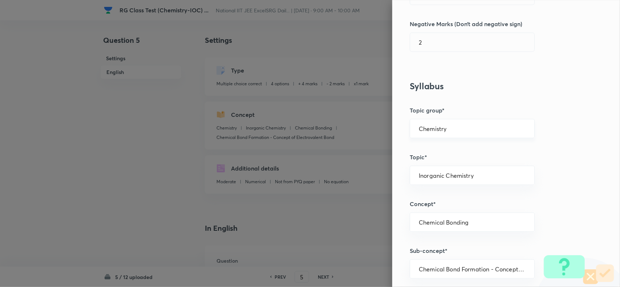
click at [462, 128] on input "Chemistry" at bounding box center [472, 128] width 107 height 7
click at [447, 149] on li "Chemistry" at bounding box center [465, 150] width 124 height 13
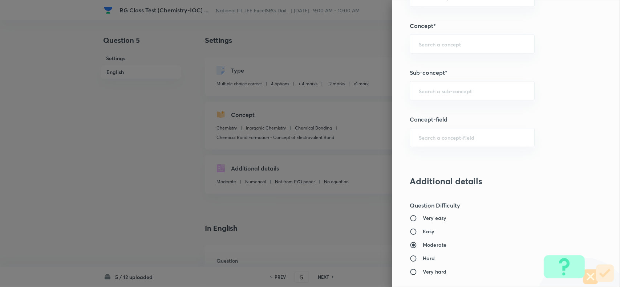
scroll to position [499, 0]
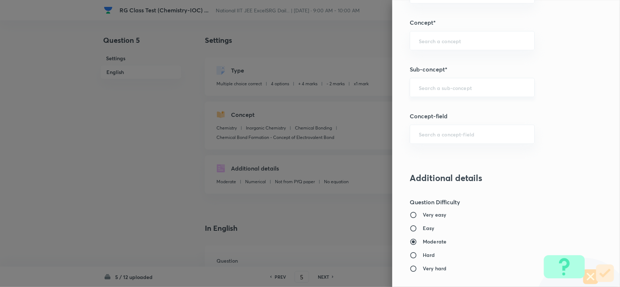
click at [430, 90] on input "text" at bounding box center [472, 87] width 107 height 7
paste input "Classification Of Ligands"
click at [451, 110] on li "Classification of Ligands" at bounding box center [465, 109] width 124 height 13
type input "Classification of Ligands"
type input "Inorganic Chemistry"
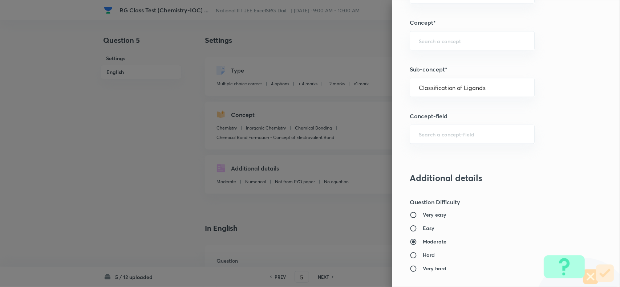
type input "Coordination Compounds"
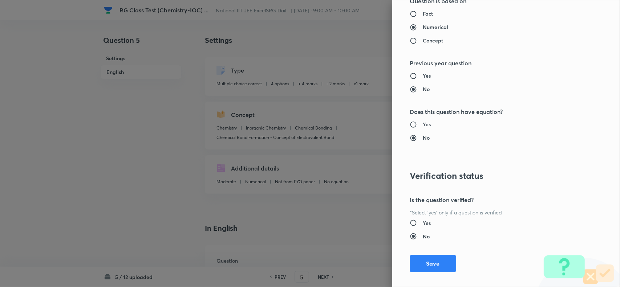
scroll to position [799, 0]
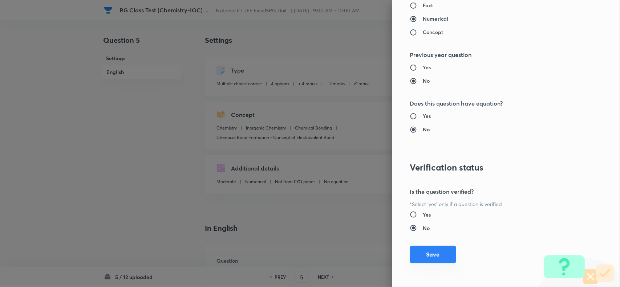
click at [430, 259] on button "Save" at bounding box center [433, 254] width 46 height 17
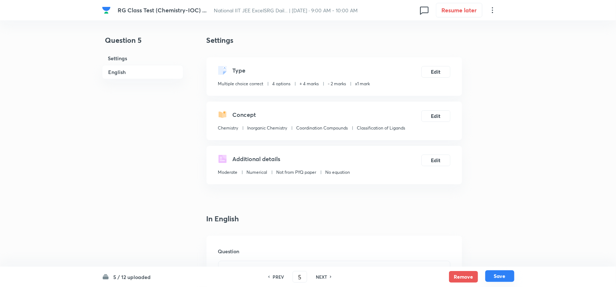
click at [495, 278] on button "Save" at bounding box center [500, 277] width 29 height 12
type input "6"
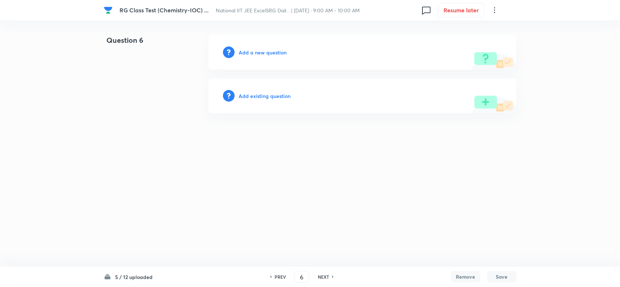
click at [268, 54] on h6 "Add a new question" at bounding box center [263, 53] width 48 height 8
click at [268, 54] on h6 "Choose a question type" at bounding box center [267, 53] width 56 height 8
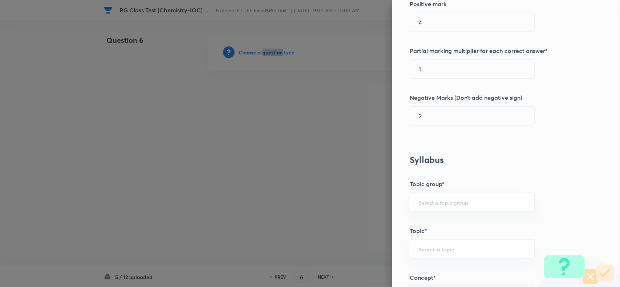
scroll to position [318, 0]
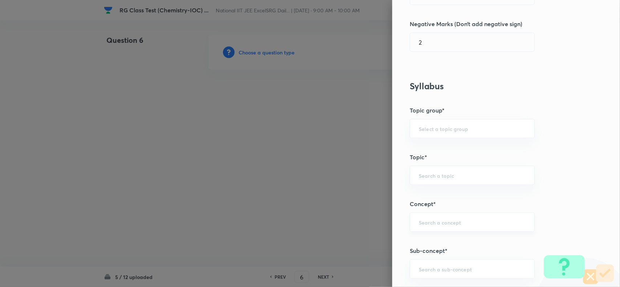
click at [443, 223] on input "text" at bounding box center [472, 222] width 107 height 7
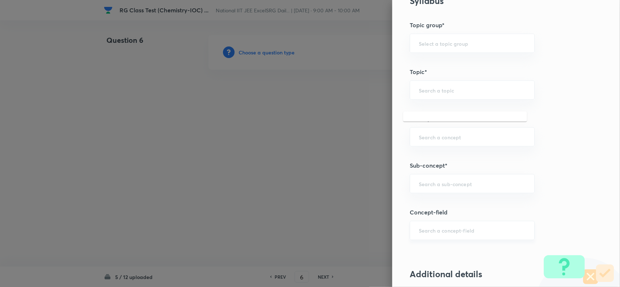
scroll to position [454, 0]
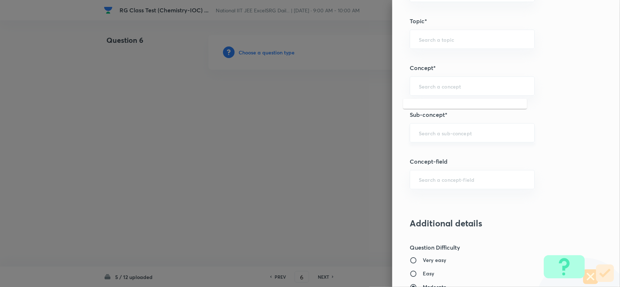
click at [435, 137] on input "text" at bounding box center [472, 133] width 107 height 7
paste input "Valence Bond Theory"
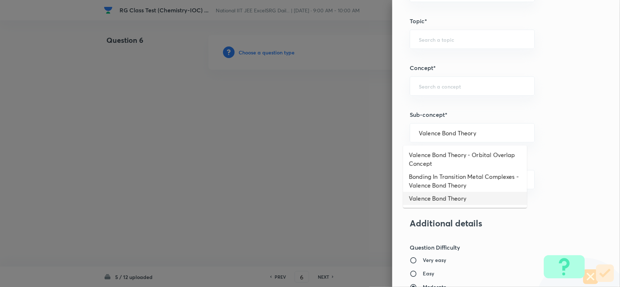
click at [454, 198] on li "Valence Bond Theory" at bounding box center [465, 198] width 124 height 13
type input "Valence Bond Theory"
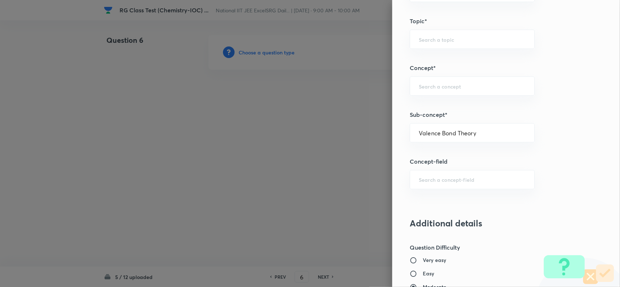
type input "Chemistry"
type input "Inorganic Chemistry"
type input "Coordination Compounds"
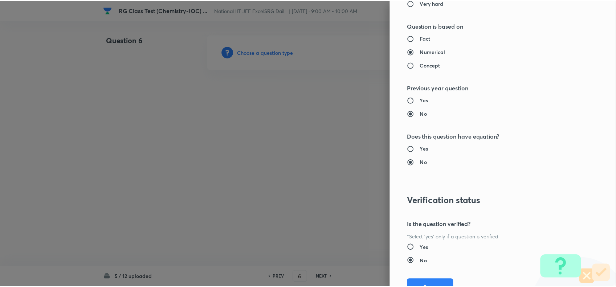
scroll to position [799, 0]
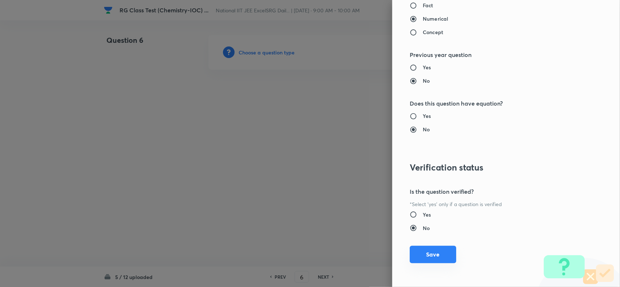
click at [431, 255] on button "Save" at bounding box center [433, 254] width 46 height 17
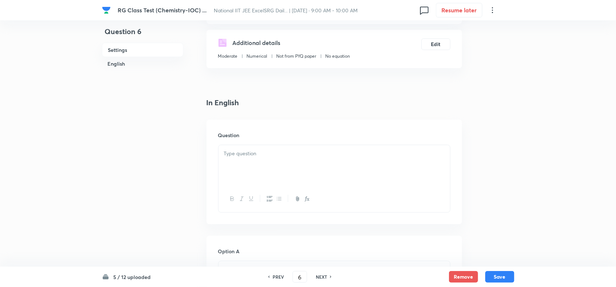
scroll to position [136, 0]
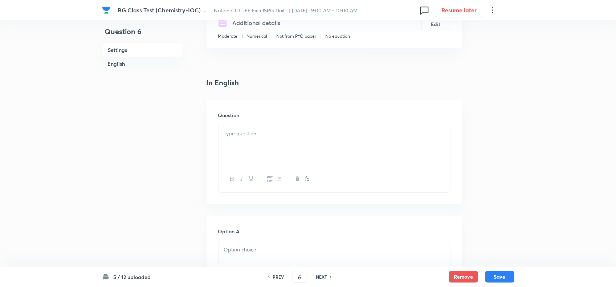
click at [269, 152] on div at bounding box center [335, 145] width 232 height 41
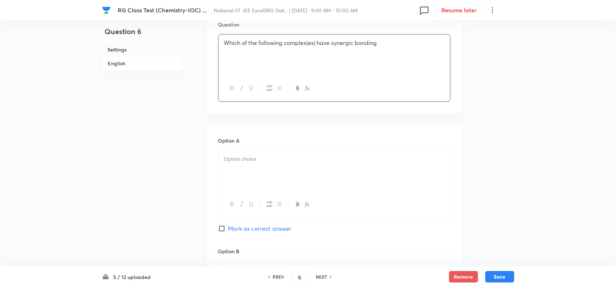
click at [293, 187] on div at bounding box center [335, 171] width 232 height 41
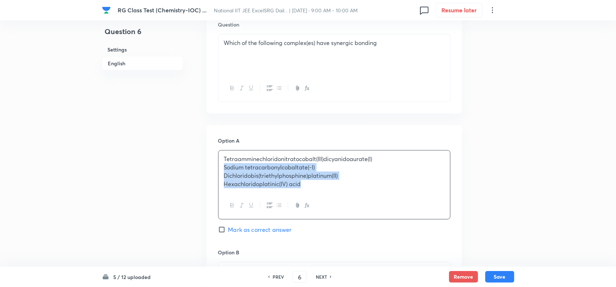
click at [387, 159] on p "Tetraamminechloridonitratocobalt(III)dicyanidoaurate(I)" at bounding box center [334, 159] width 221 height 8
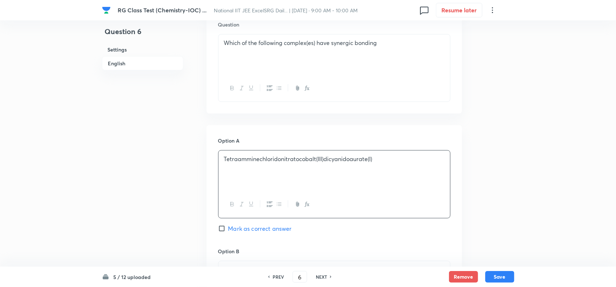
click at [241, 230] on span "Mark as correct answer" at bounding box center [260, 228] width 64 height 9
click at [228, 230] on input "Mark as correct answer" at bounding box center [223, 228] width 10 height 7
checkbox input "true"
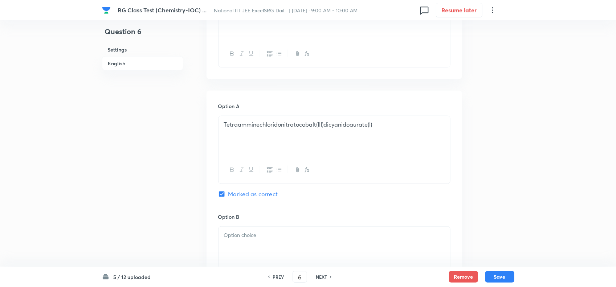
scroll to position [318, 0]
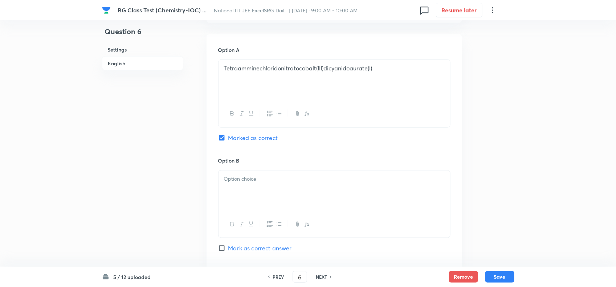
click at [286, 181] on p at bounding box center [334, 179] width 221 height 8
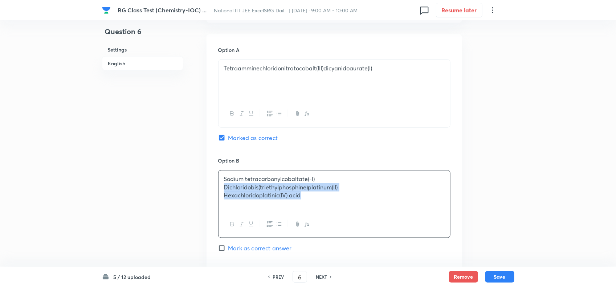
click at [379, 181] on p "Sodium tetracarbonylcobaltate(-I)" at bounding box center [334, 179] width 221 height 8
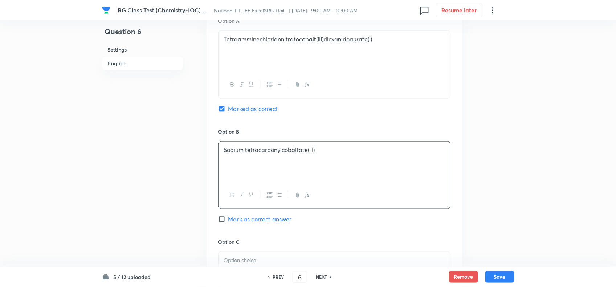
scroll to position [409, 0]
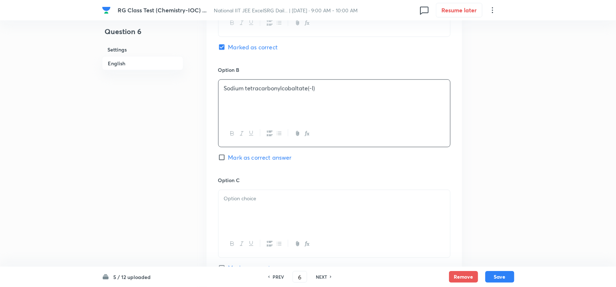
click at [229, 156] on span "Mark as correct answer" at bounding box center [260, 157] width 64 height 9
click at [228, 156] on input "Mark as correct answer" at bounding box center [223, 157] width 10 height 7
checkbox input "true"
click at [248, 203] on p at bounding box center [334, 199] width 221 height 8
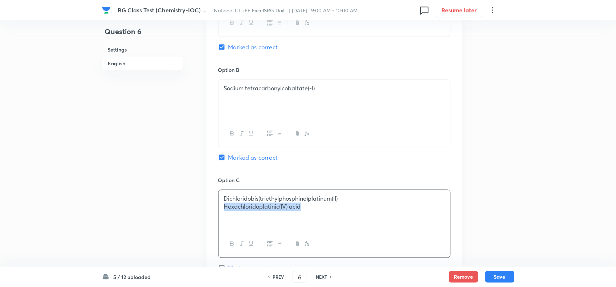
click at [375, 198] on p "Dichloridobis(triethylphosphine)platinum(II)" at bounding box center [334, 199] width 221 height 8
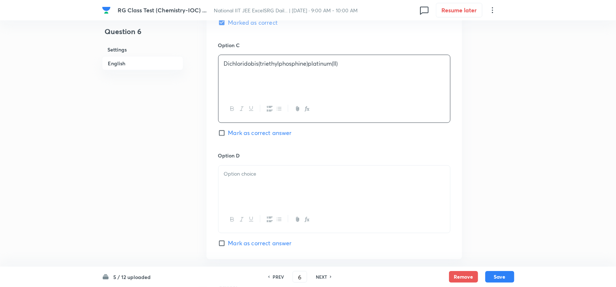
scroll to position [545, 0]
click at [226, 135] on input "Mark as correct answer" at bounding box center [223, 132] width 10 height 7
checkbox input "true"
click at [246, 182] on div at bounding box center [335, 185] width 232 height 41
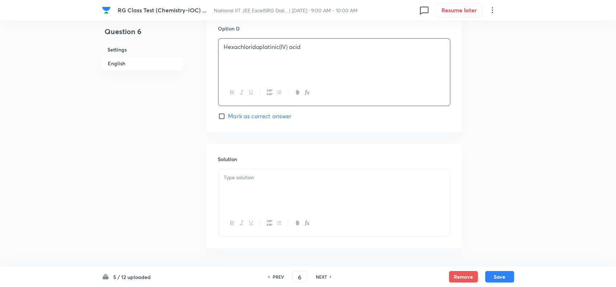
scroll to position [681, 0]
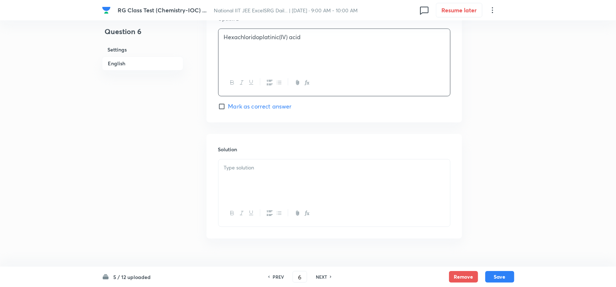
click at [300, 193] on div at bounding box center [335, 179] width 232 height 41
click at [490, 276] on button "Save" at bounding box center [500, 277] width 29 height 12
type input "7"
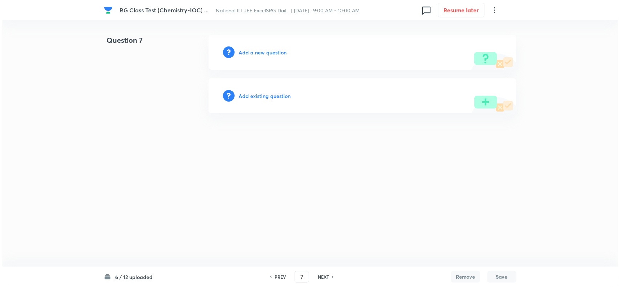
scroll to position [0, 0]
click at [260, 52] on h6 "Add a new question" at bounding box center [263, 53] width 48 height 8
click at [260, 52] on h6 "Choose a question type" at bounding box center [267, 53] width 56 height 8
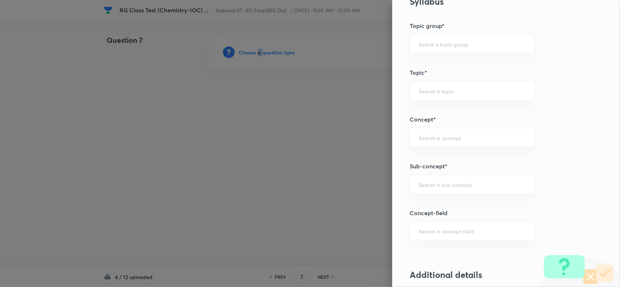
scroll to position [409, 0]
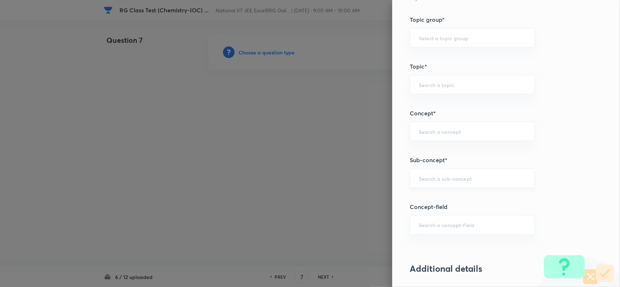
click at [425, 180] on input "text" at bounding box center [472, 178] width 107 height 7
paste input "Nomenclature Of Coordination Compounds"
click at [449, 199] on li "Nomenclature of Coordination Compounds" at bounding box center [465, 205] width 124 height 22
type input "Nomenclature of Coordination Compounds"
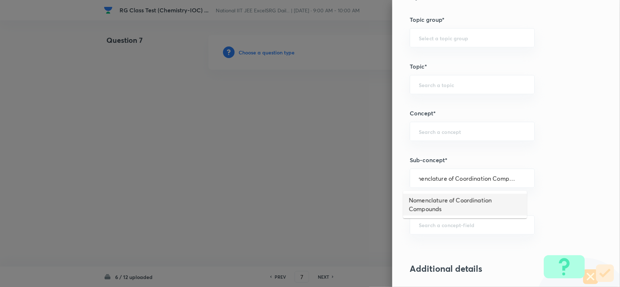
scroll to position [0, 0]
type input "Chemistry"
type input "Inorganic Chemistry"
type input "Coordination Compounds"
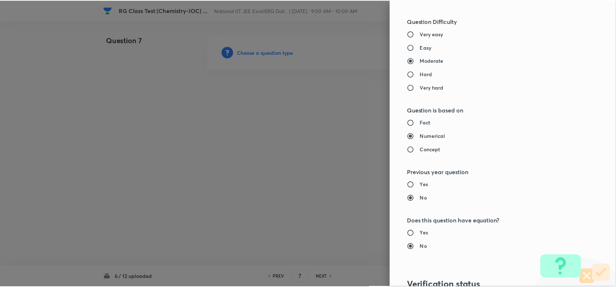
scroll to position [799, 0]
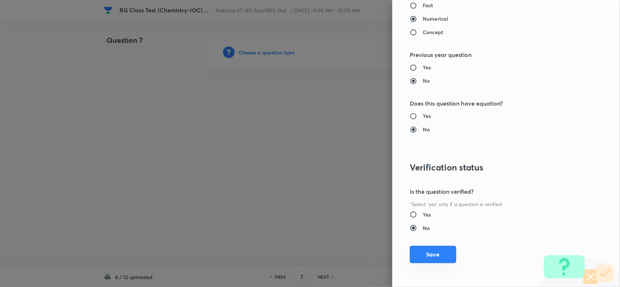
click at [424, 260] on button "Save" at bounding box center [433, 254] width 46 height 17
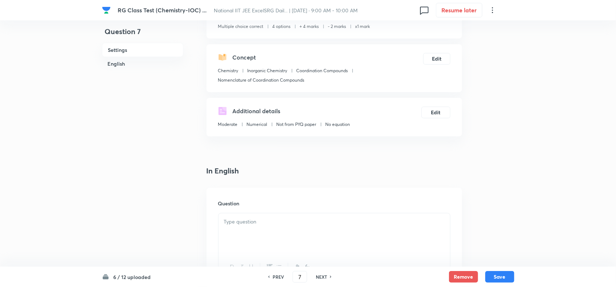
scroll to position [91, 0]
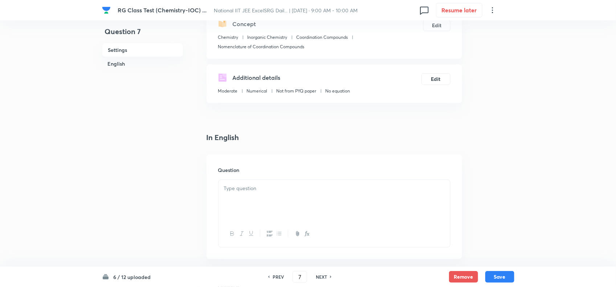
click at [289, 202] on div at bounding box center [335, 200] width 232 height 41
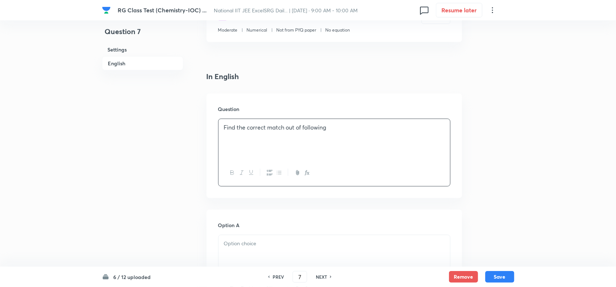
scroll to position [272, 0]
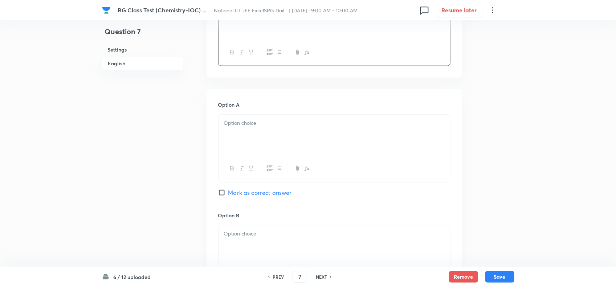
click at [287, 152] on div at bounding box center [335, 135] width 232 height 41
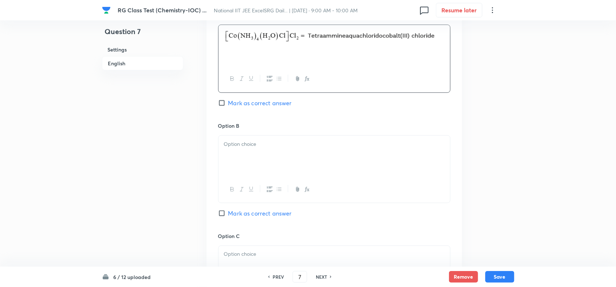
scroll to position [363, 0]
click at [289, 153] on div at bounding box center [335, 155] width 232 height 41
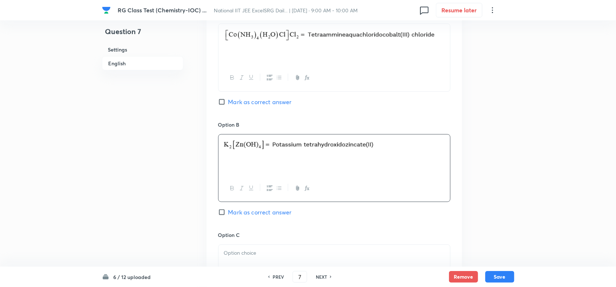
click at [225, 102] on input "Mark as correct answer" at bounding box center [223, 101] width 10 height 7
checkbox input "true"
click at [233, 213] on span "Mark as correct answer" at bounding box center [260, 212] width 64 height 9
click at [228, 213] on input "Mark as correct answer" at bounding box center [223, 212] width 10 height 7
checkbox input "true"
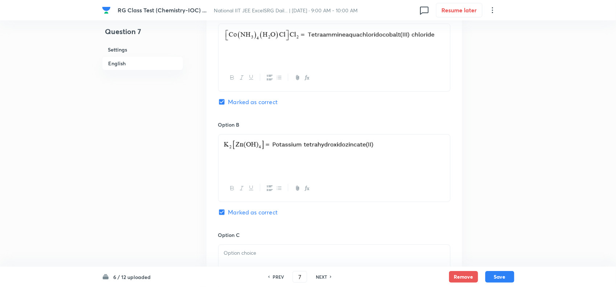
click at [240, 255] on p at bounding box center [334, 254] width 221 height 8
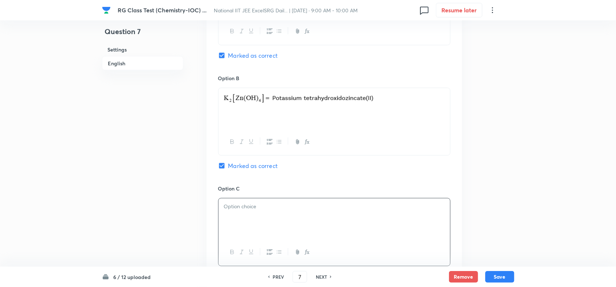
scroll to position [454, 0]
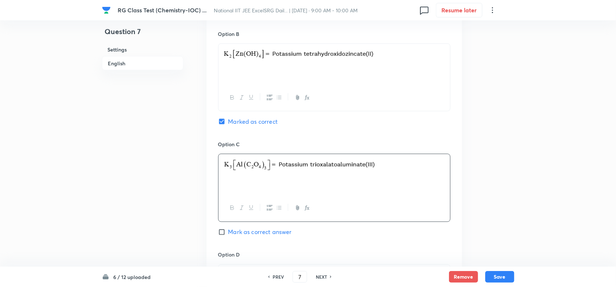
click at [220, 236] on input "Mark as correct answer" at bounding box center [223, 232] width 10 height 7
checkbox input "true"
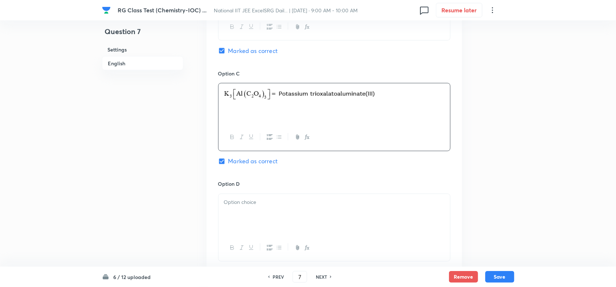
scroll to position [590, 0]
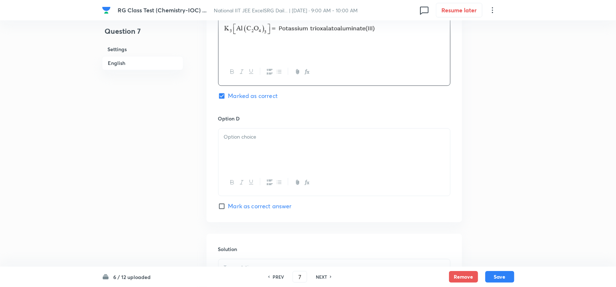
click at [231, 211] on span "Mark as correct answer" at bounding box center [260, 206] width 64 height 9
click at [228, 210] on input "Mark as correct answer" at bounding box center [223, 206] width 10 height 7
checkbox input "true"
click at [252, 149] on div at bounding box center [335, 149] width 232 height 41
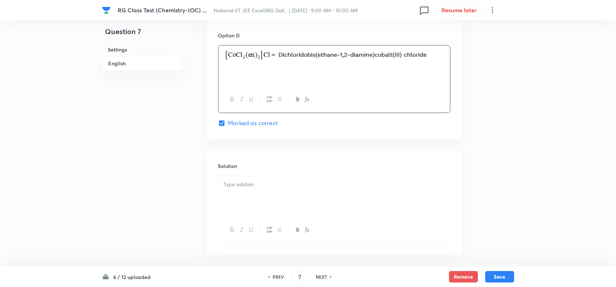
scroll to position [681, 0]
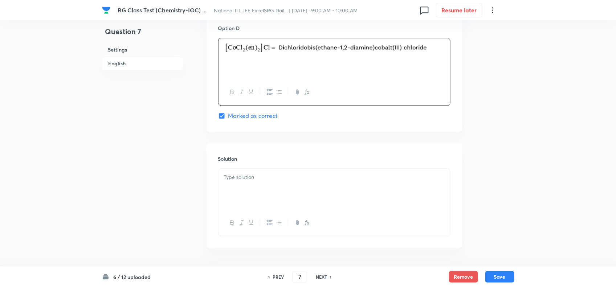
click at [274, 192] on div at bounding box center [335, 189] width 232 height 41
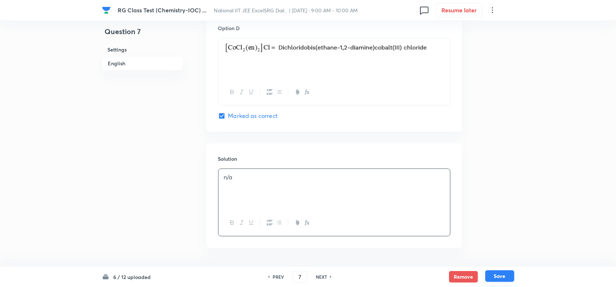
click at [502, 273] on button "Save" at bounding box center [500, 277] width 29 height 12
type input "8"
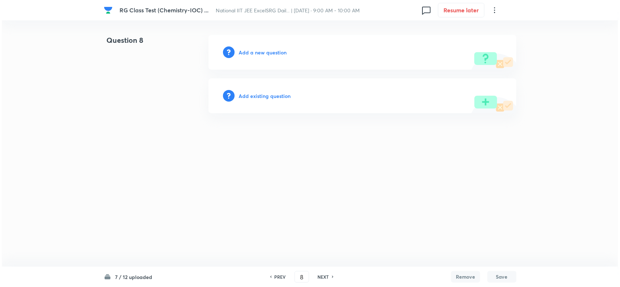
scroll to position [0, 0]
click at [264, 53] on h6 "Add a new question" at bounding box center [263, 53] width 48 height 8
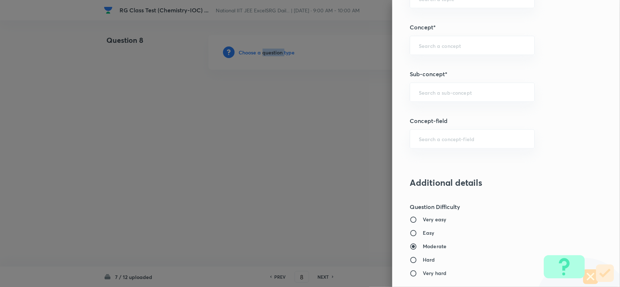
scroll to position [499, 0]
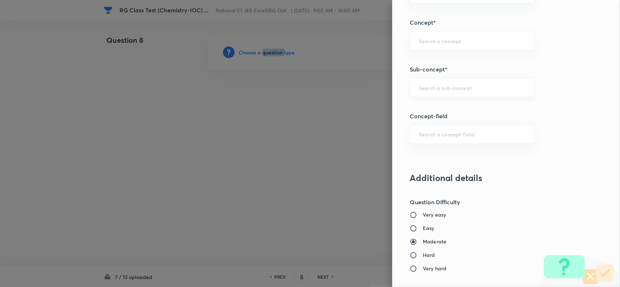
click at [420, 94] on div "​" at bounding box center [472, 87] width 125 height 19
paste input "Effective Atomic Number (EAN) - [PERSON_NAME] EAN Rule"
click at [434, 112] on li "Effective Atomic Number (EAN) - [PERSON_NAME] EAN Rule" at bounding box center [465, 114] width 124 height 22
type input "Effective Atomic Number (EAN) - [PERSON_NAME] EAN Rule"
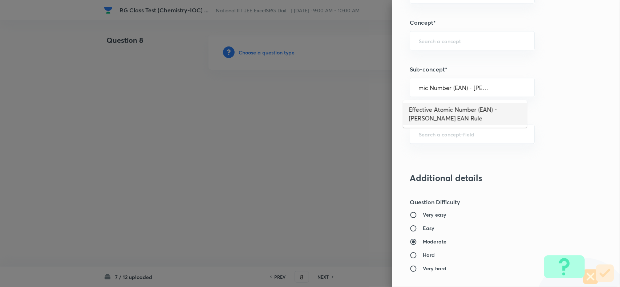
scroll to position [0, 0]
type input "Chemistry"
type input "Inorganic Chemistry"
type input "Coordination Compounds"
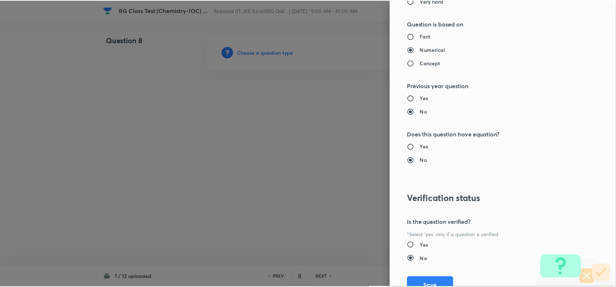
scroll to position [799, 0]
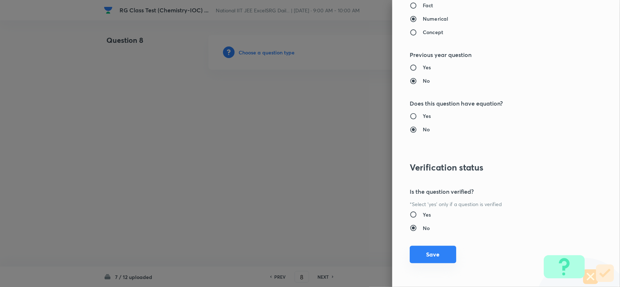
click at [435, 266] on div "Question settings Question type* Multiple choice correct Number of options* 2 3…" at bounding box center [506, 143] width 228 height 287
click at [434, 259] on button "Save" at bounding box center [433, 254] width 46 height 17
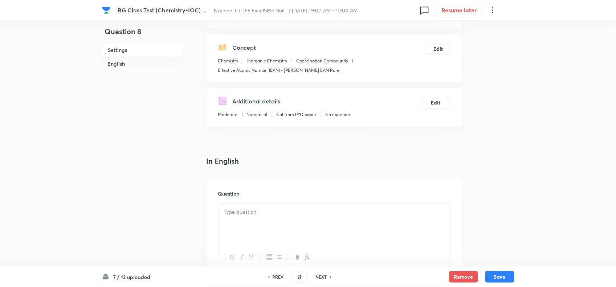
scroll to position [182, 0]
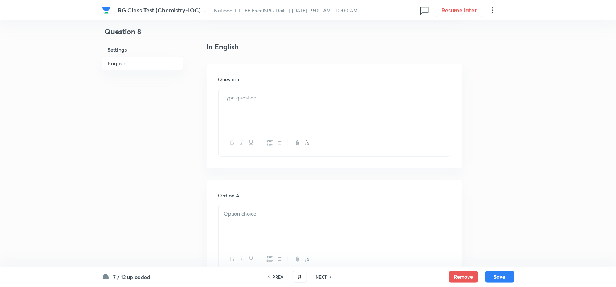
click at [280, 117] on div at bounding box center [335, 109] width 232 height 41
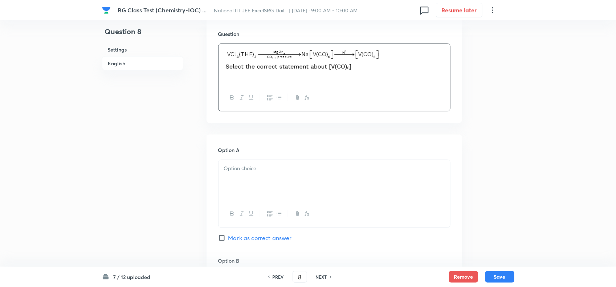
click at [300, 167] on p at bounding box center [334, 169] width 221 height 8
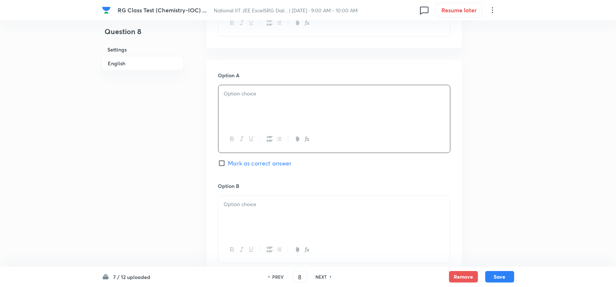
scroll to position [318, 0]
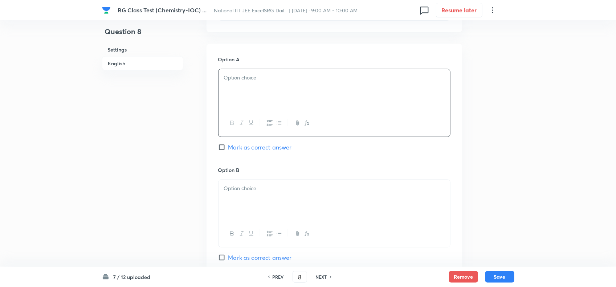
click at [266, 200] on div at bounding box center [335, 200] width 232 height 41
click at [258, 82] on p at bounding box center [334, 78] width 221 height 8
click at [326, 76] on p "It acts as reducing agent" at bounding box center [334, 78] width 221 height 8
click at [302, 201] on div at bounding box center [335, 200] width 232 height 41
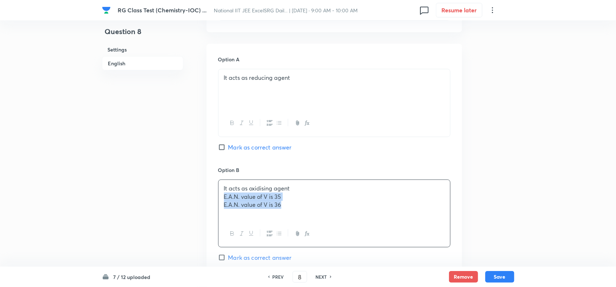
click at [348, 190] on p "It acts as oxidising agent" at bounding box center [334, 189] width 221 height 8
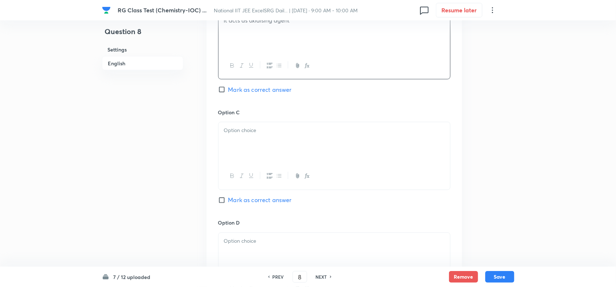
scroll to position [499, 0]
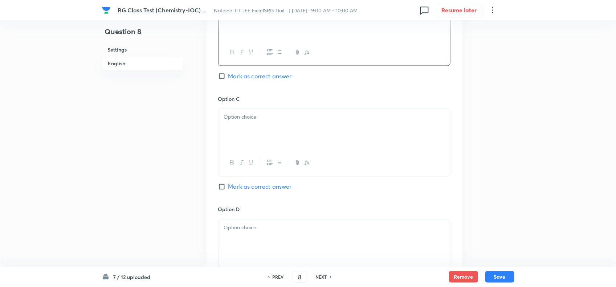
click at [234, 74] on span "Mark as correct answer" at bounding box center [260, 76] width 64 height 9
click at [228, 74] on input "Mark as correct answer" at bounding box center [223, 76] width 10 height 7
checkbox input "true"
click at [232, 194] on div "Option C Mark as correct answer" at bounding box center [334, 150] width 232 height 110
click at [230, 191] on span "Mark as correct answer" at bounding box center [260, 187] width 64 height 9
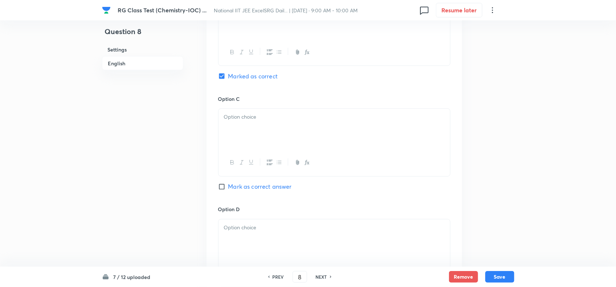
click at [228, 191] on input "Mark as correct answer" at bounding box center [223, 186] width 10 height 7
checkbox input "true"
click at [270, 125] on div at bounding box center [335, 129] width 232 height 41
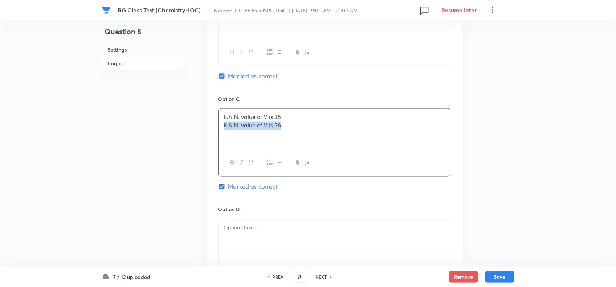
click at [315, 116] on p "E.A.N. value of V is 35" at bounding box center [334, 117] width 221 height 8
click at [300, 243] on div at bounding box center [335, 240] width 232 height 41
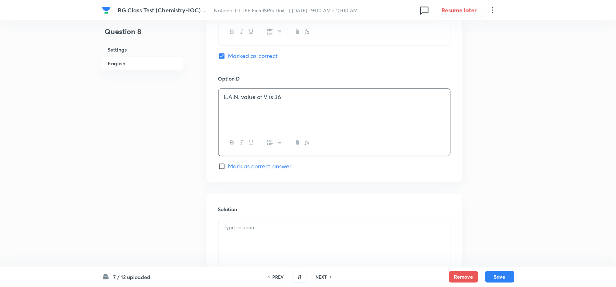
scroll to position [636, 0]
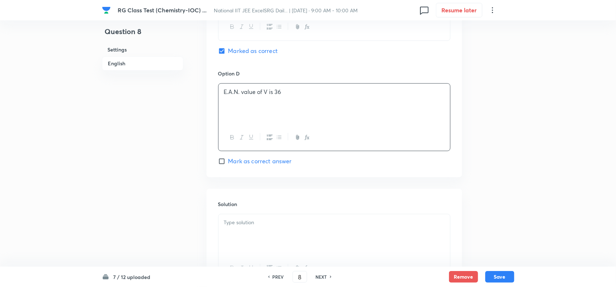
click at [273, 235] on div at bounding box center [335, 234] width 232 height 41
click at [494, 280] on button "Save" at bounding box center [500, 277] width 29 height 12
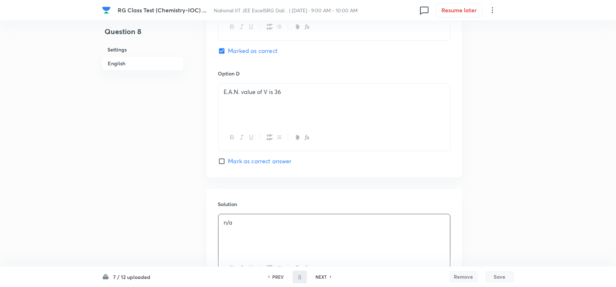
type input "9"
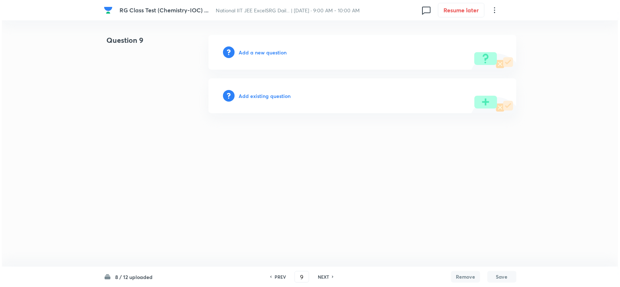
scroll to position [0, 0]
click at [259, 53] on h6 "Add a new question" at bounding box center [263, 53] width 48 height 8
click at [259, 53] on h6 "Choose a question type" at bounding box center [267, 53] width 56 height 8
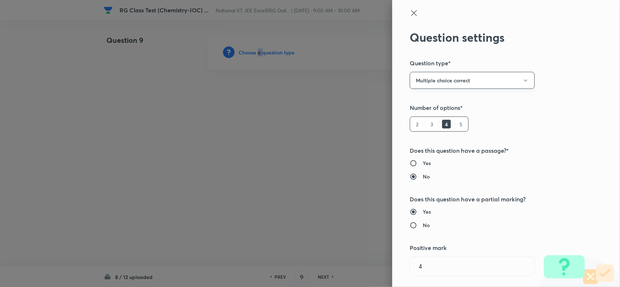
click at [435, 88] on button "Multiple choice correct" at bounding box center [472, 80] width 125 height 17
click at [433, 101] on span "Single choice correct" at bounding box center [466, 103] width 116 height 8
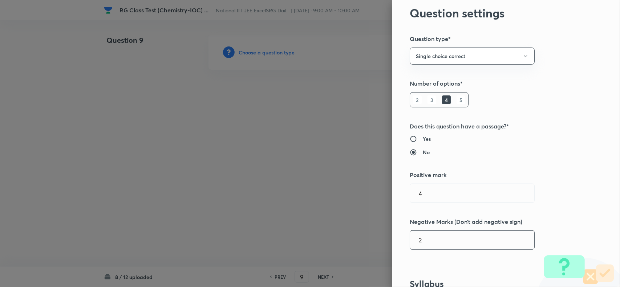
scroll to position [91, 0]
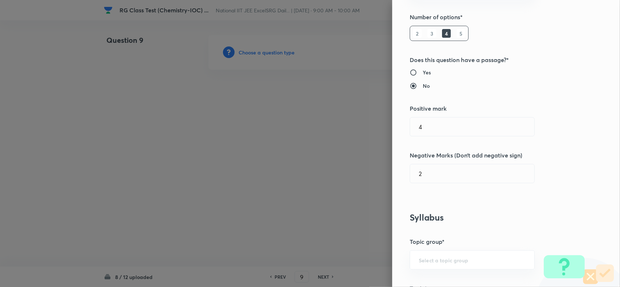
click at [420, 137] on div "Question settings Question type* Single choice correct Number of options* 2 3 4…" at bounding box center [506, 143] width 228 height 287
click at [423, 74] on h6 "Yes" at bounding box center [427, 73] width 8 height 8
click at [418, 74] on input "Yes" at bounding box center [416, 72] width 13 height 7
radio input "true"
radio input "false"
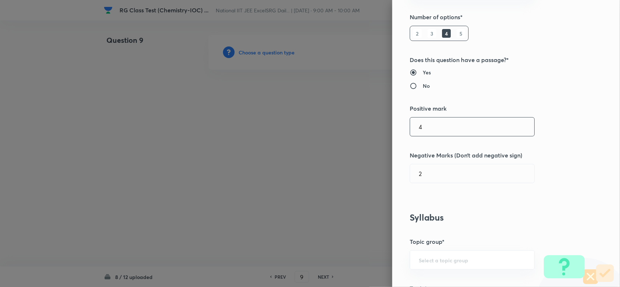
click at [423, 132] on input "4" at bounding box center [472, 127] width 124 height 19
type input "3"
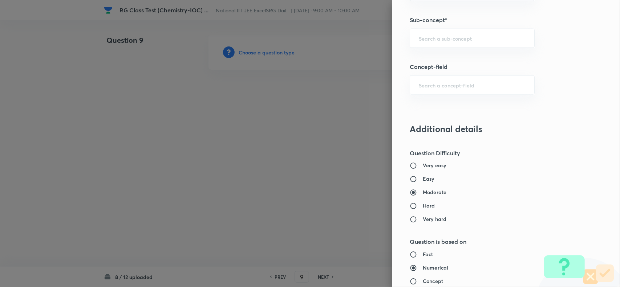
scroll to position [454, 0]
type input "1"
click at [433, 37] on input "text" at bounding box center [472, 37] width 107 height 7
paste input "Double Salts And Coordination Compounds"
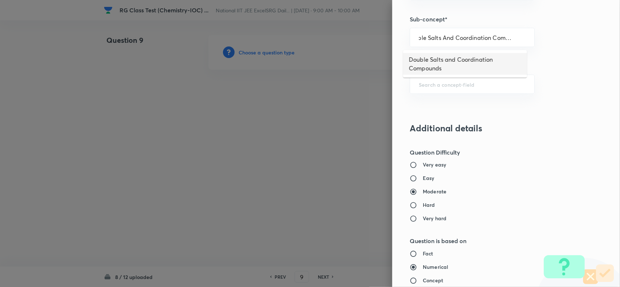
click at [460, 62] on li "Double Salts and Coordination Compounds" at bounding box center [465, 64] width 124 height 22
type input "Double Salts and Coordination Compounds"
type input "Chemistry"
type input "Inorganic Chemistry"
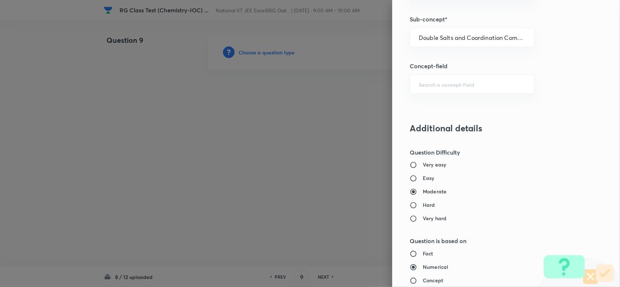
type input "Coordination Compounds"
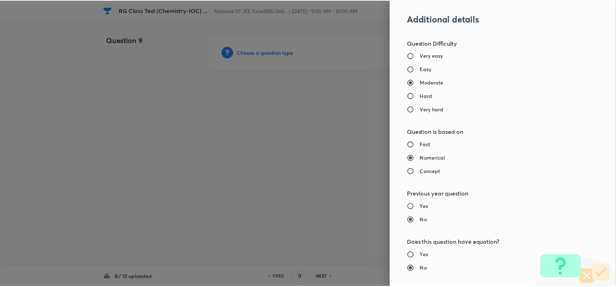
scroll to position [704, 0]
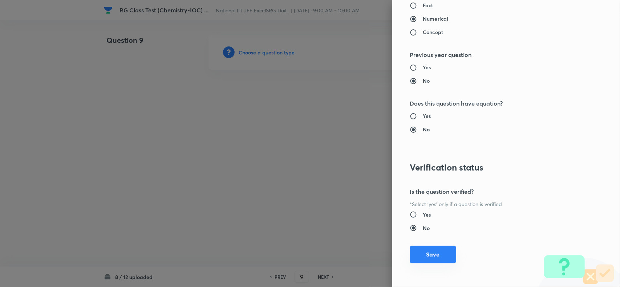
click at [441, 255] on button "Save" at bounding box center [433, 254] width 46 height 17
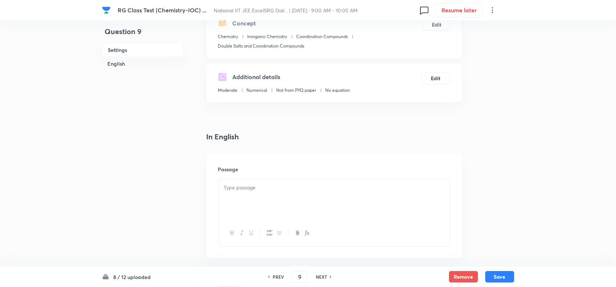
scroll to position [182, 0]
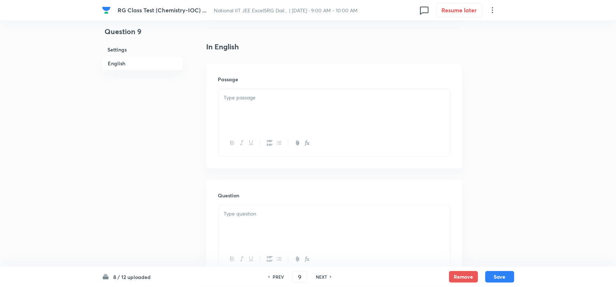
click at [271, 106] on div at bounding box center [335, 109] width 232 height 41
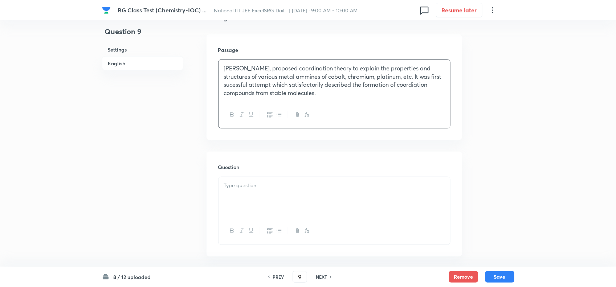
scroll to position [227, 0]
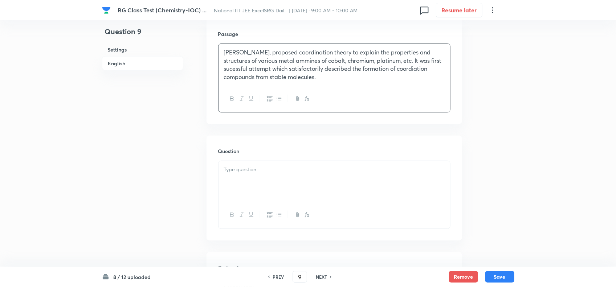
click at [295, 182] on div at bounding box center [335, 181] width 232 height 41
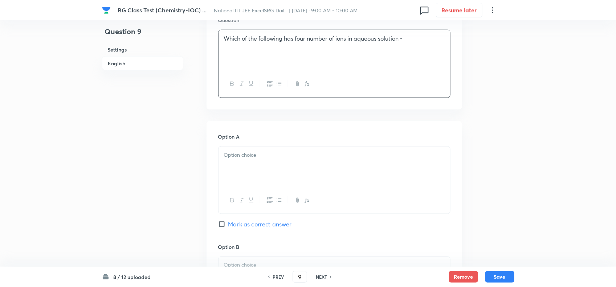
scroll to position [363, 0]
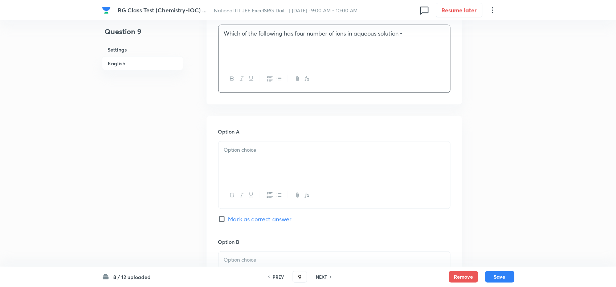
click at [283, 163] on div at bounding box center [335, 162] width 232 height 41
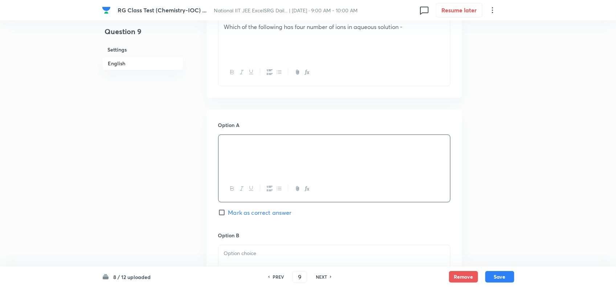
scroll to position [454, 0]
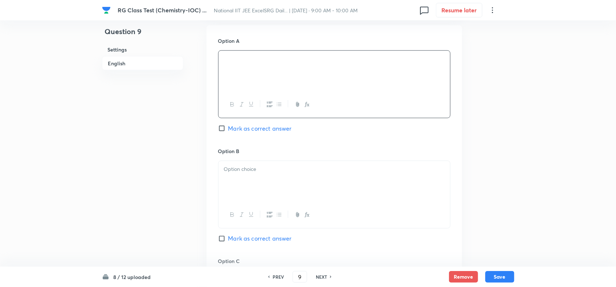
click at [282, 171] on p at bounding box center [334, 170] width 221 height 8
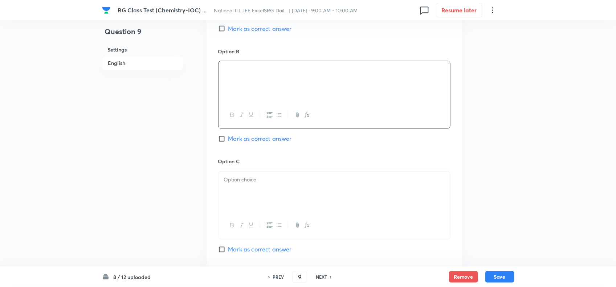
scroll to position [590, 0]
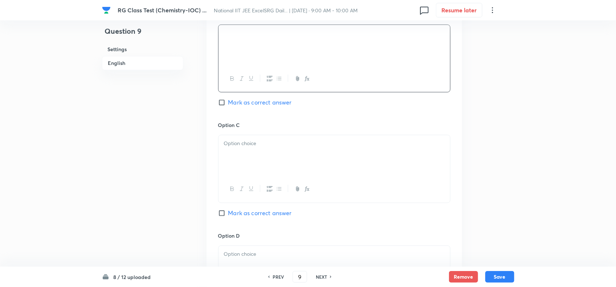
click at [300, 162] on div at bounding box center [335, 155] width 232 height 41
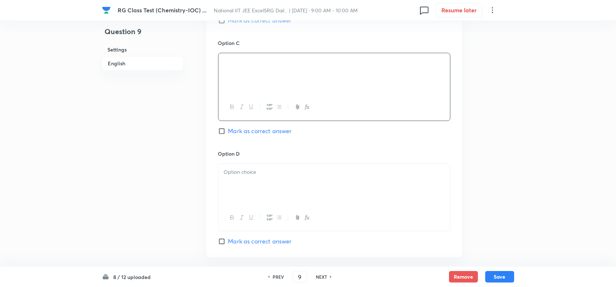
scroll to position [681, 0]
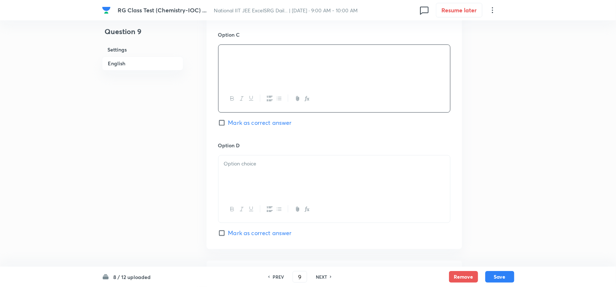
click at [246, 125] on span "Mark as correct answer" at bounding box center [260, 122] width 64 height 9
click at [228, 125] on input "Mark as correct answer" at bounding box center [223, 122] width 10 height 7
checkbox input "true"
click at [255, 186] on div at bounding box center [335, 175] width 232 height 41
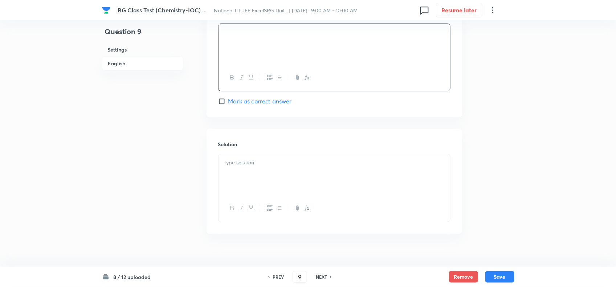
scroll to position [817, 0]
click at [272, 177] on div at bounding box center [335, 170] width 232 height 41
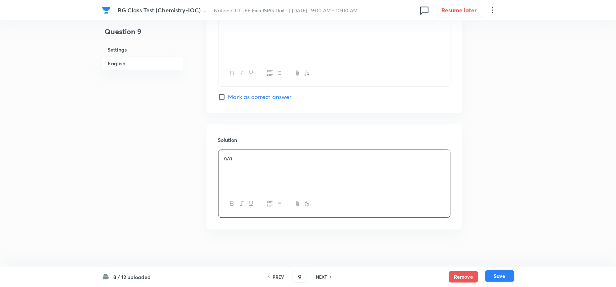
click at [487, 277] on button "Save" at bounding box center [500, 277] width 29 height 12
type input "10"
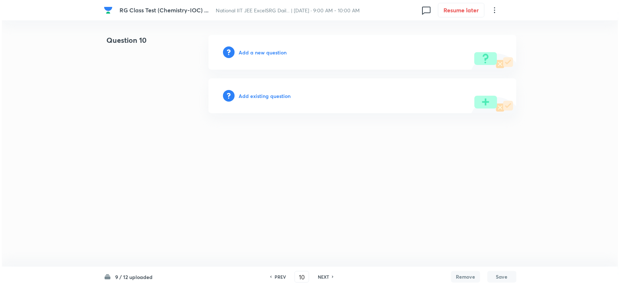
scroll to position [0, 0]
click at [263, 46] on div "Add a new question" at bounding box center [362, 52] width 308 height 35
click at [264, 49] on h6 "Add a new question" at bounding box center [263, 53] width 48 height 8
click at [264, 49] on h6 "Choose a question type" at bounding box center [267, 53] width 56 height 8
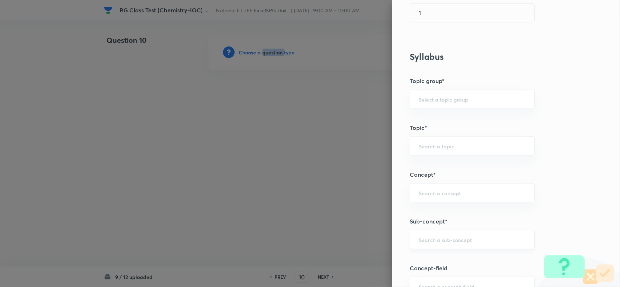
scroll to position [318, 0]
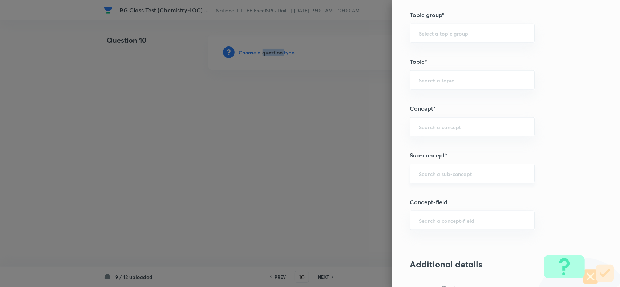
click at [436, 183] on div "​" at bounding box center [472, 173] width 125 height 19
paste input "[PERSON_NAME] Work"
click at [436, 194] on li "[PERSON_NAME] Work" at bounding box center [465, 195] width 124 height 13
type input "[PERSON_NAME] Work"
type input "Chemistry"
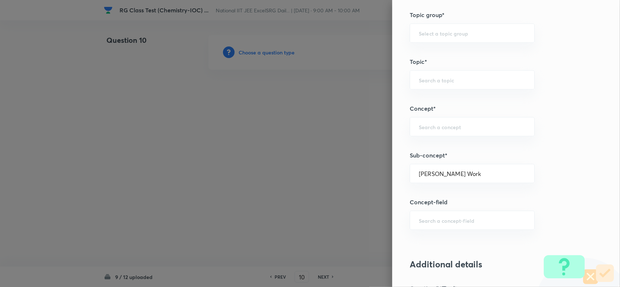
type input "Inorganic Chemistry"
type input "Coordination Compounds"
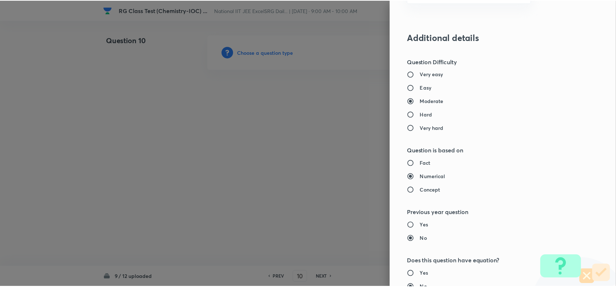
scroll to position [704, 0]
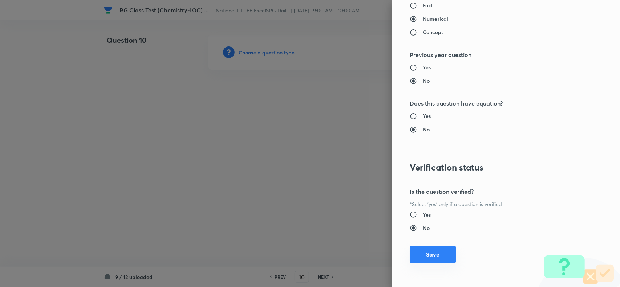
click at [426, 258] on button "Save" at bounding box center [433, 254] width 46 height 17
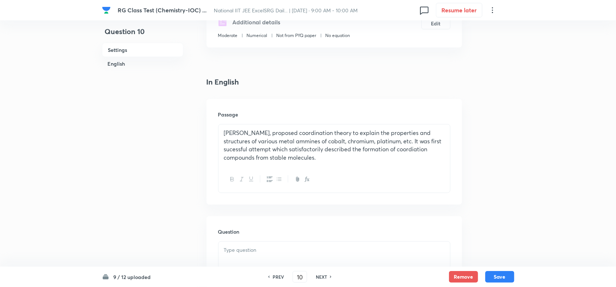
scroll to position [182, 0]
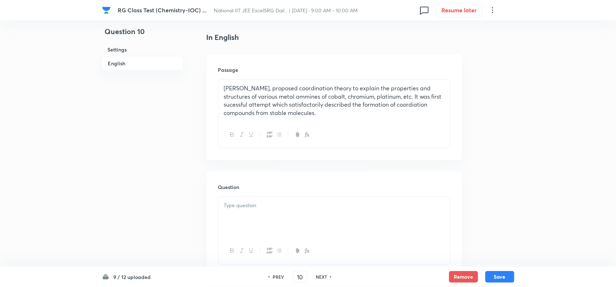
click at [293, 205] on p at bounding box center [334, 206] width 221 height 8
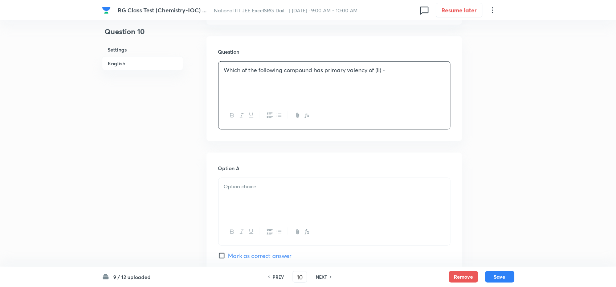
scroll to position [318, 0]
click at [268, 194] on div at bounding box center [335, 198] width 232 height 41
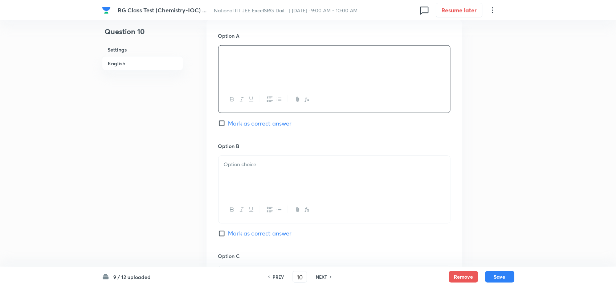
scroll to position [454, 0]
click at [231, 232] on span "Mark as correct answer" at bounding box center [260, 229] width 64 height 9
click at [228, 232] on input "Mark as correct answer" at bounding box center [223, 229] width 10 height 7
checkbox input "true"
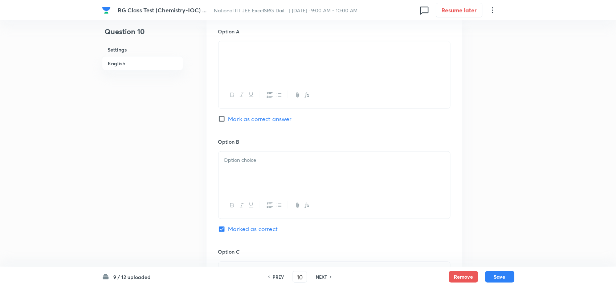
click at [234, 184] on div at bounding box center [335, 172] width 232 height 41
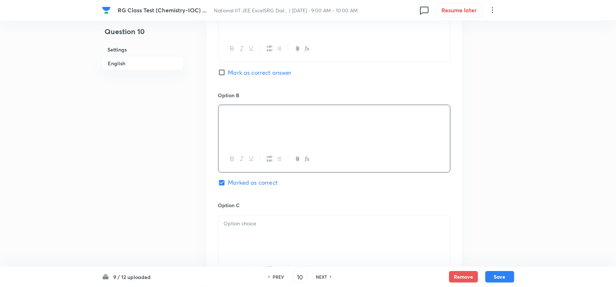
scroll to position [545, 0]
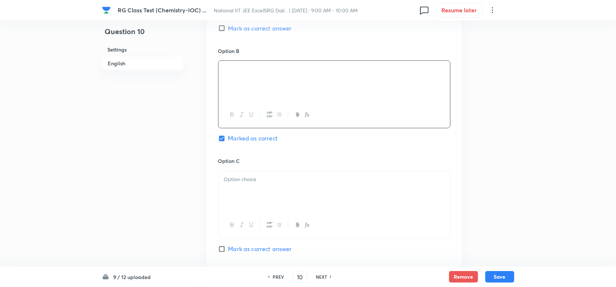
click at [272, 202] on div at bounding box center [335, 191] width 232 height 41
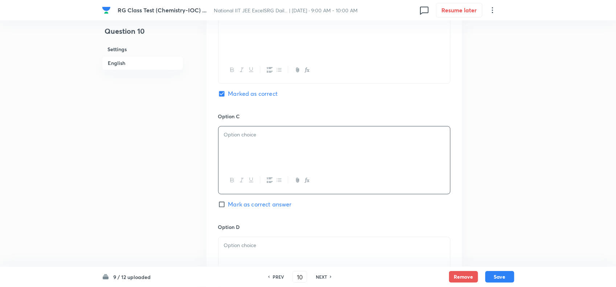
scroll to position [681, 0]
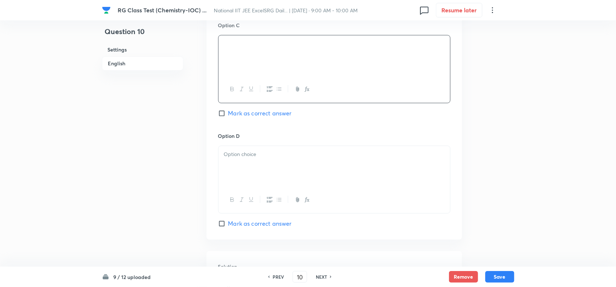
click at [266, 166] on div at bounding box center [335, 166] width 232 height 41
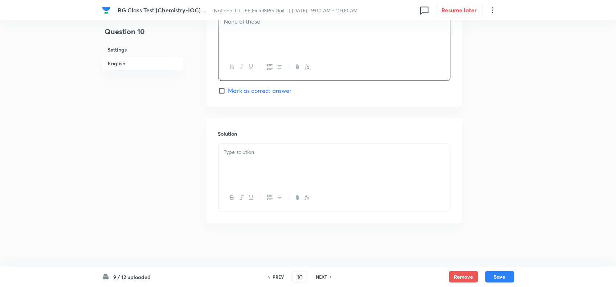
scroll to position [818, 0]
click at [288, 166] on div at bounding box center [335, 164] width 232 height 41
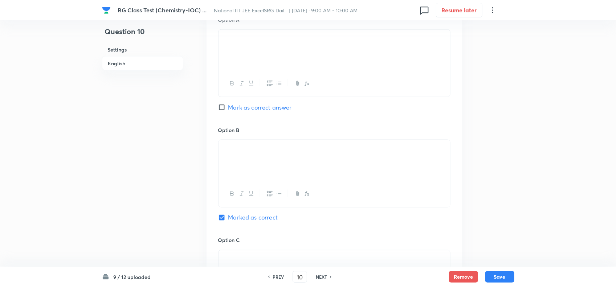
scroll to position [556, 0]
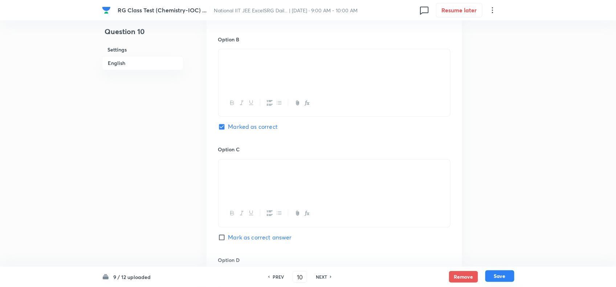
click at [497, 276] on button "Save" at bounding box center [500, 277] width 29 height 12
type input "11"
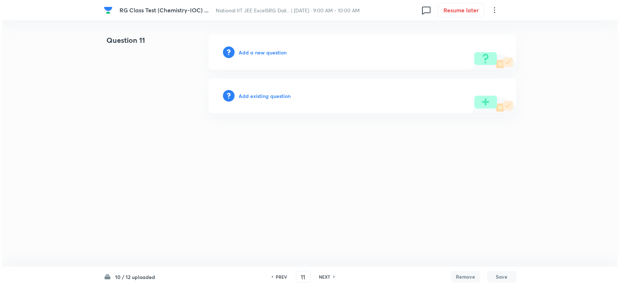
scroll to position [0, 0]
click at [259, 52] on h6 "Add a new question" at bounding box center [263, 53] width 48 height 8
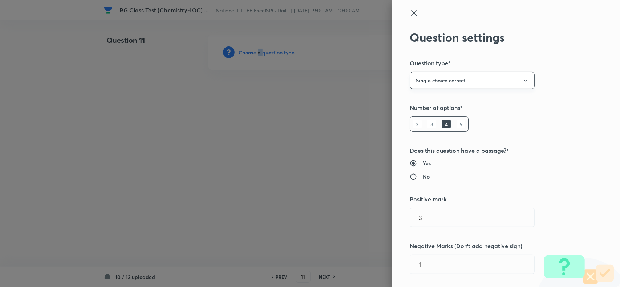
click at [454, 78] on button "Single choice correct" at bounding box center [472, 80] width 125 height 17
click at [428, 127] on span "Integer" at bounding box center [466, 130] width 116 height 8
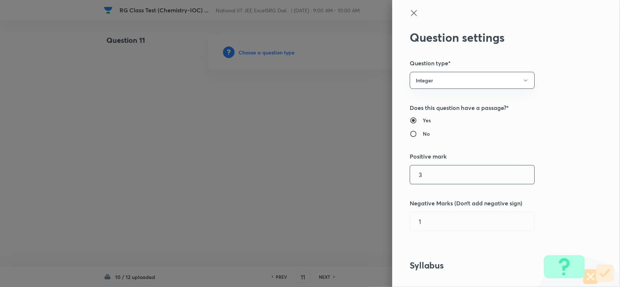
click at [416, 179] on input "3" at bounding box center [472, 175] width 124 height 19
type input "4"
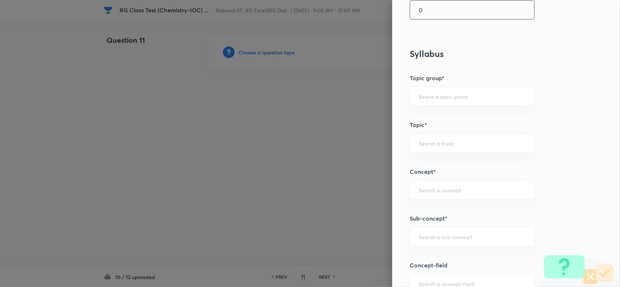
scroll to position [227, 0]
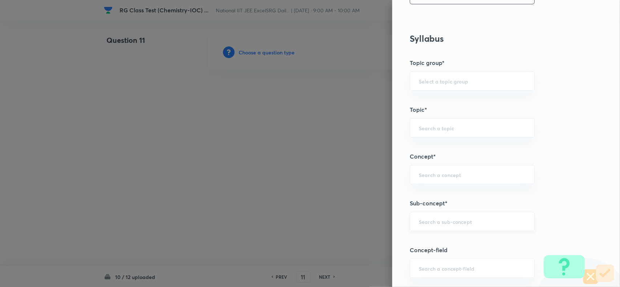
type input "0"
click at [433, 223] on input "text" at bounding box center [472, 221] width 107 height 7
paste input "Effective Atomic Number (EAN) - [PERSON_NAME] EAN Rule"
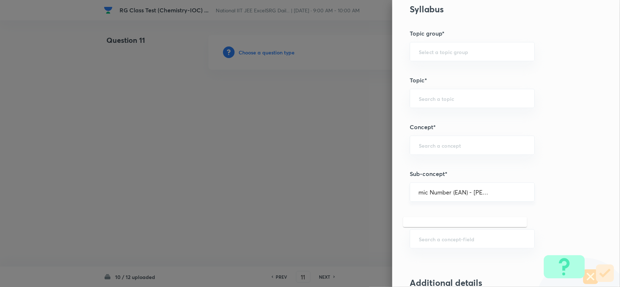
scroll to position [272, 0]
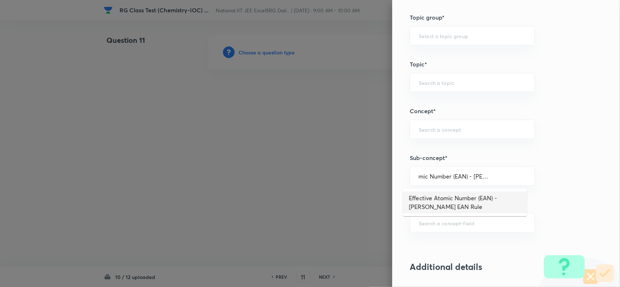
click at [471, 201] on li "Effective Atomic Number (EAN) - [PERSON_NAME] EAN Rule" at bounding box center [465, 203] width 124 height 22
type input "Effective Atomic Number (EAN) - [PERSON_NAME] EAN Rule"
type input "Chemistry"
type input "Inorganic Chemistry"
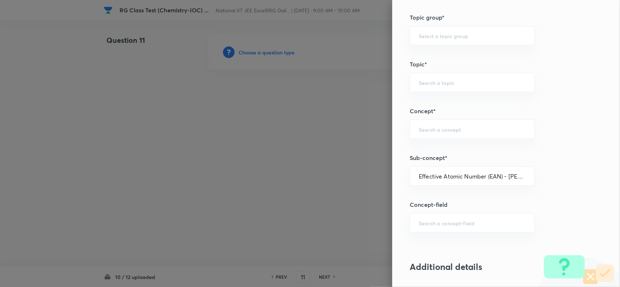
type input "Coordination Compounds"
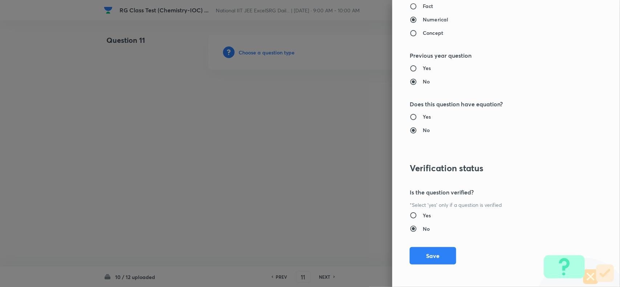
scroll to position [661, 0]
click at [417, 255] on button "Save" at bounding box center [433, 254] width 46 height 17
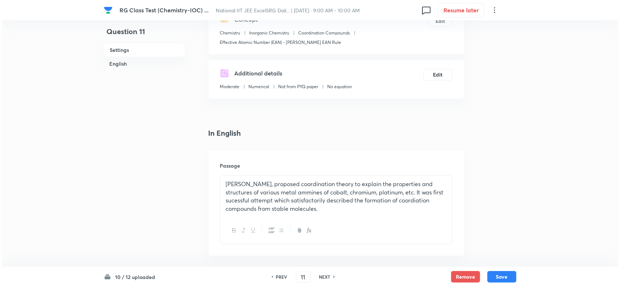
scroll to position [0, 0]
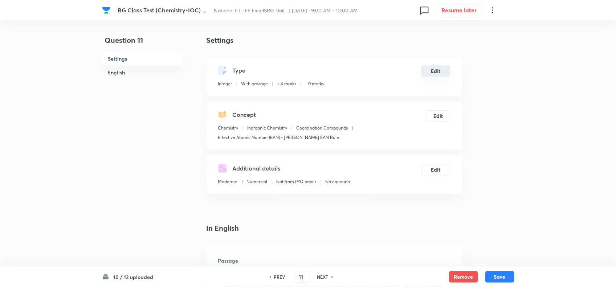
click at [434, 71] on button "Edit" at bounding box center [436, 71] width 29 height 12
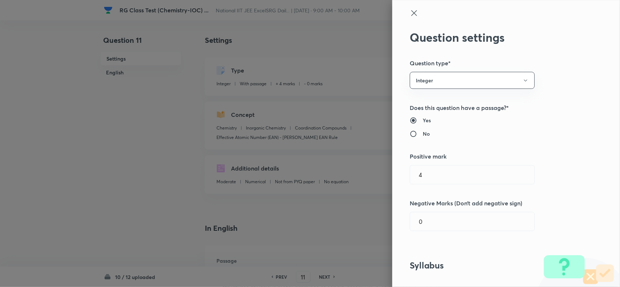
click at [410, 135] on input "No" at bounding box center [416, 133] width 13 height 7
radio input "true"
radio input "false"
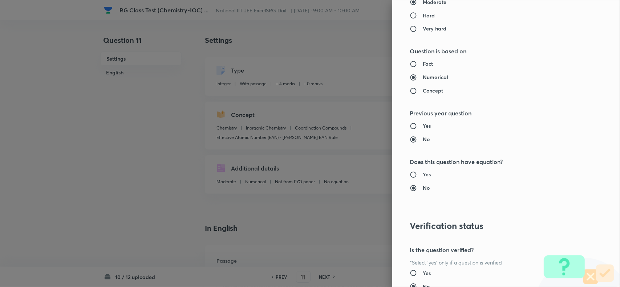
scroll to position [661, 0]
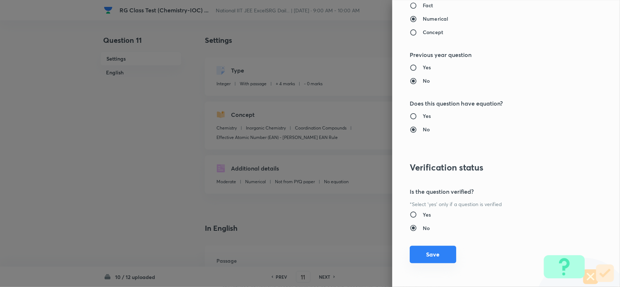
click at [432, 256] on button "Save" at bounding box center [433, 254] width 46 height 17
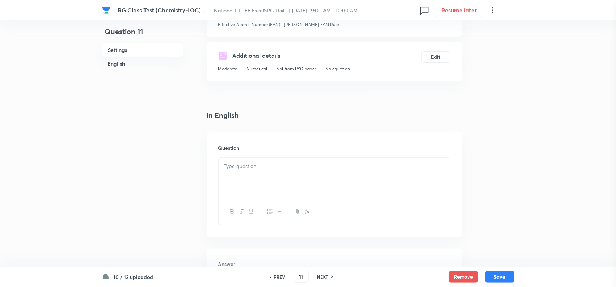
scroll to position [182, 0]
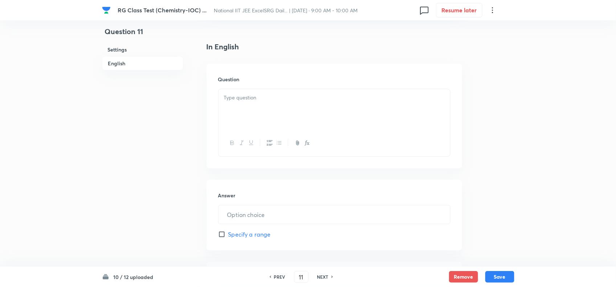
click at [253, 115] on div at bounding box center [335, 109] width 232 height 41
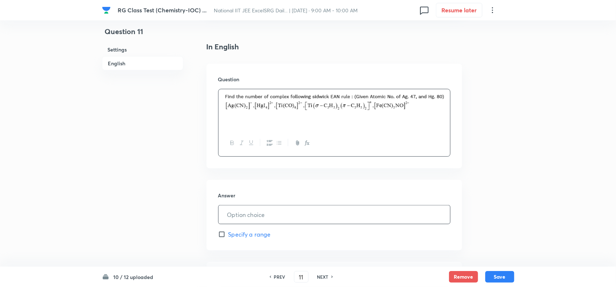
click at [248, 212] on input "text" at bounding box center [335, 215] width 232 height 19
type input "3"
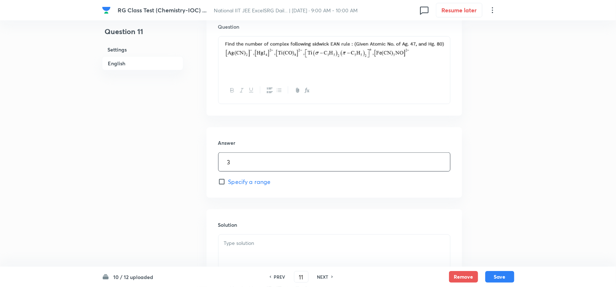
scroll to position [318, 0]
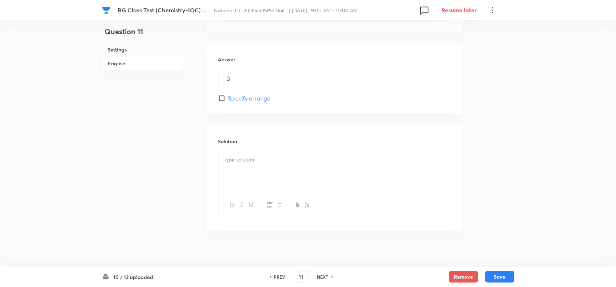
click at [266, 175] on div at bounding box center [335, 171] width 232 height 41
click at [491, 279] on button "Save" at bounding box center [500, 277] width 29 height 12
type input "12"
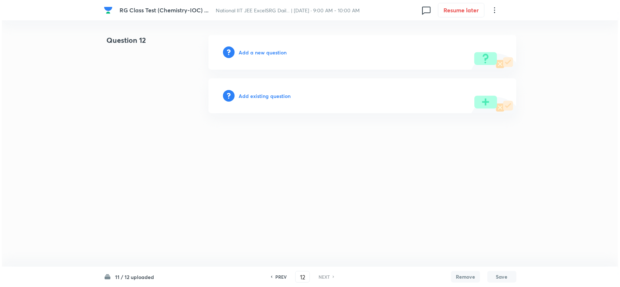
scroll to position [0, 0]
click at [259, 50] on h6 "Add a new question" at bounding box center [263, 53] width 48 height 8
click at [259, 50] on h6 "Choose a question type" at bounding box center [267, 53] width 56 height 8
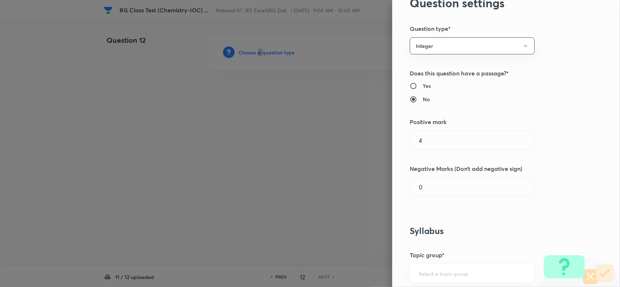
scroll to position [227, 0]
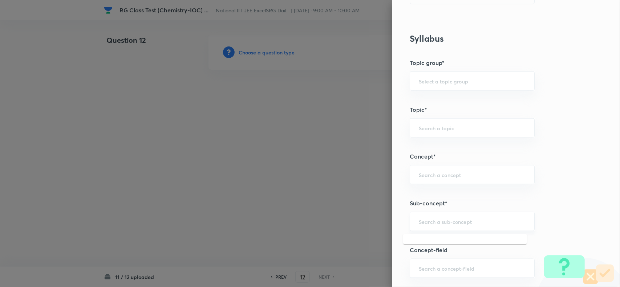
click at [440, 223] on input "text" at bounding box center [472, 221] width 107 height 7
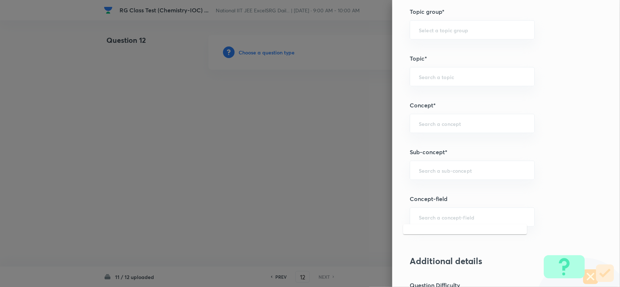
scroll to position [409, 0]
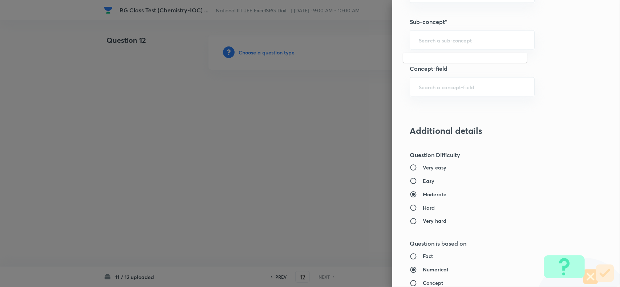
paste input "Nomenclature Of Coordination Compounds"
click at [450, 64] on li "Nomenclature of Coordination Compounds" at bounding box center [465, 67] width 124 height 22
type input "Nomenclature of Coordination Compounds"
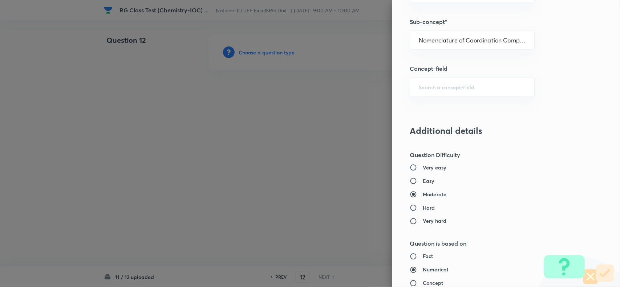
type input "Chemistry"
type input "Inorganic Chemistry"
type input "Coordination Compounds"
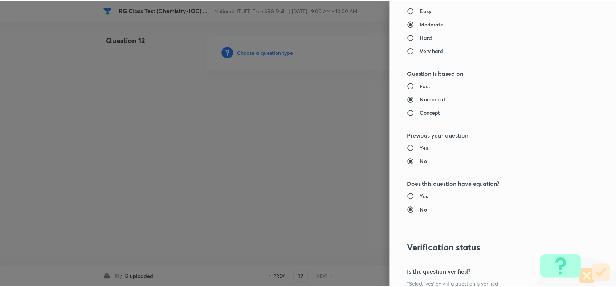
scroll to position [661, 0]
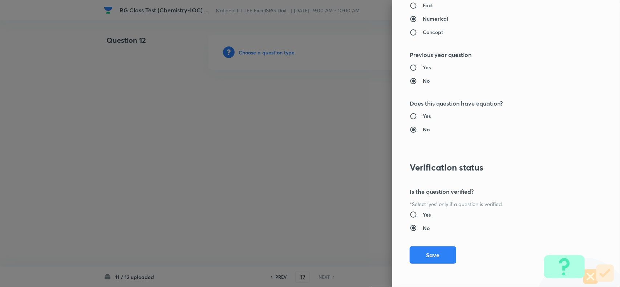
drag, startPoint x: 433, startPoint y: 253, endPoint x: 318, endPoint y: 224, distance: 119.0
click at [433, 254] on button "Save" at bounding box center [433, 255] width 46 height 17
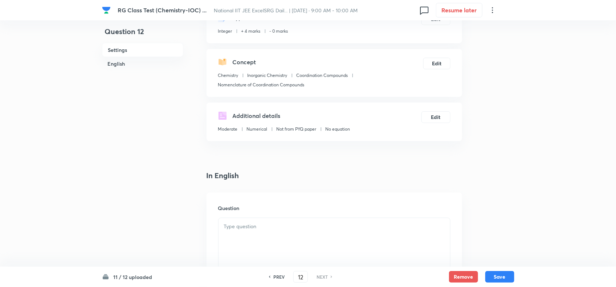
scroll to position [136, 0]
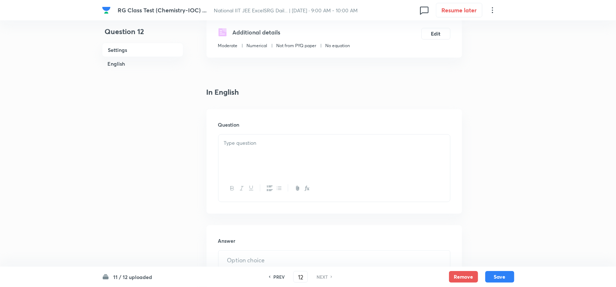
click at [259, 156] on div at bounding box center [335, 155] width 232 height 41
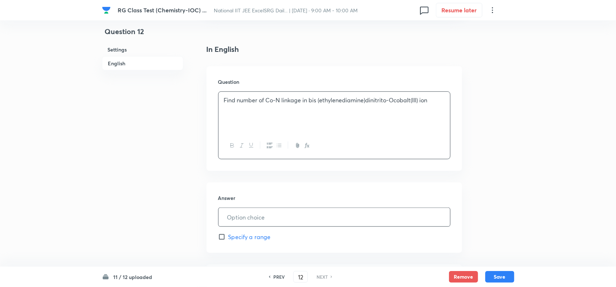
scroll to position [227, 0]
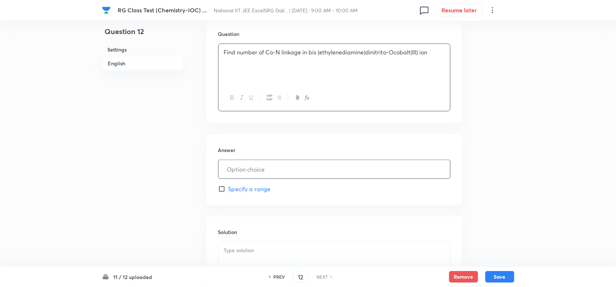
click at [266, 163] on input "text" at bounding box center [335, 169] width 232 height 19
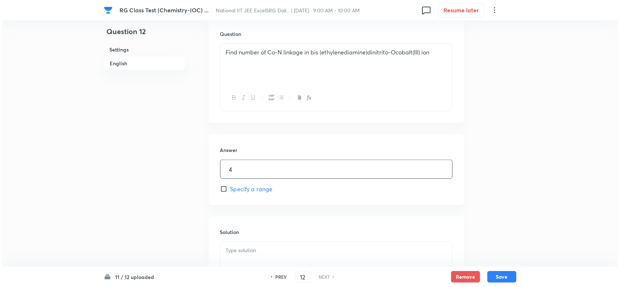
scroll to position [326, 0]
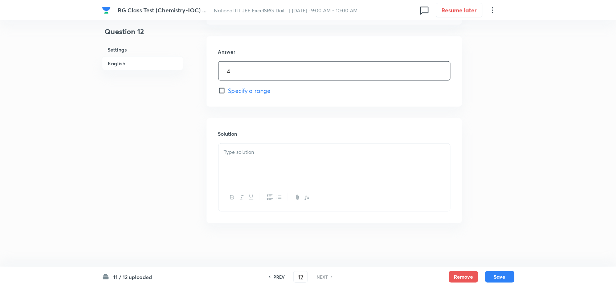
type input "4"
click at [286, 167] on div at bounding box center [335, 164] width 232 height 41
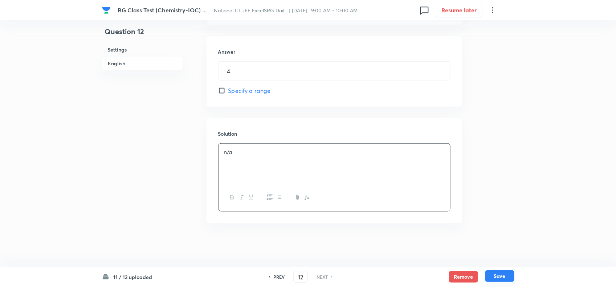
click at [511, 275] on button "Save" at bounding box center [500, 277] width 29 height 12
click at [509, 272] on button "Save" at bounding box center [500, 277] width 29 height 12
type input "4"
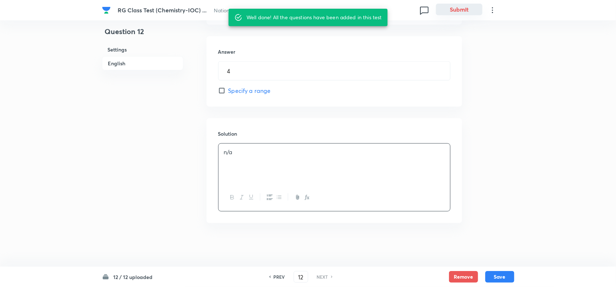
click at [462, 6] on button "Submit" at bounding box center [459, 10] width 46 height 12
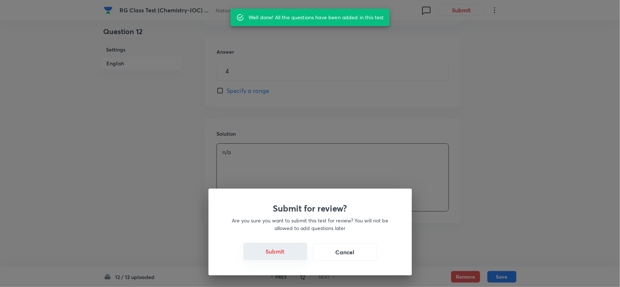
click at [280, 255] on button "Submit" at bounding box center [275, 251] width 64 height 17
